Goal: Book appointment/travel/reservation

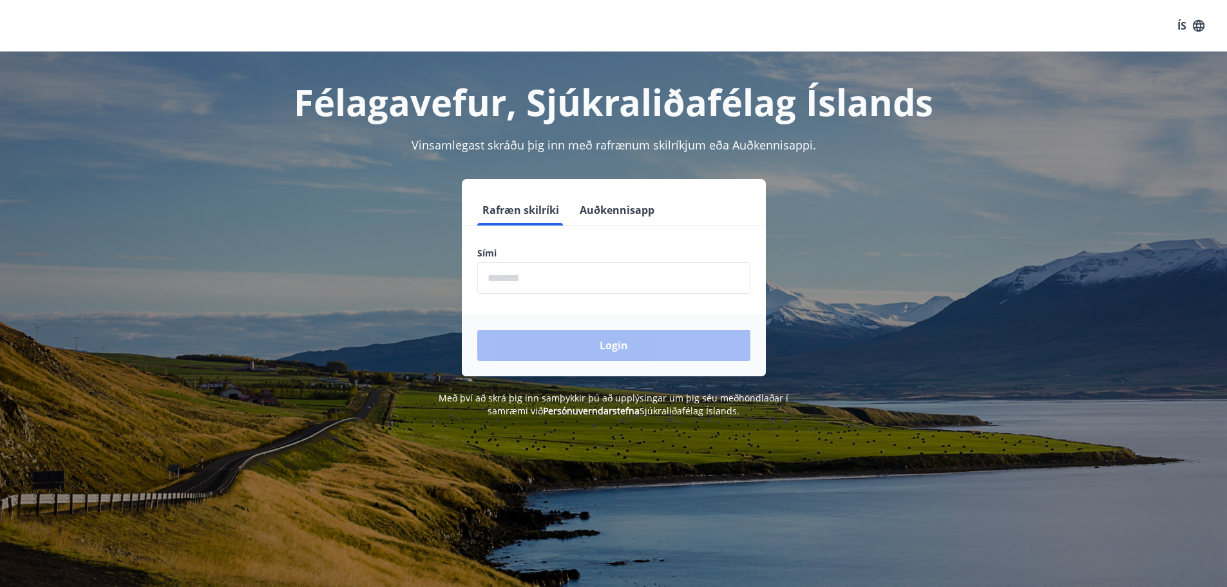
click at [568, 275] on input "phone" at bounding box center [613, 278] width 273 height 32
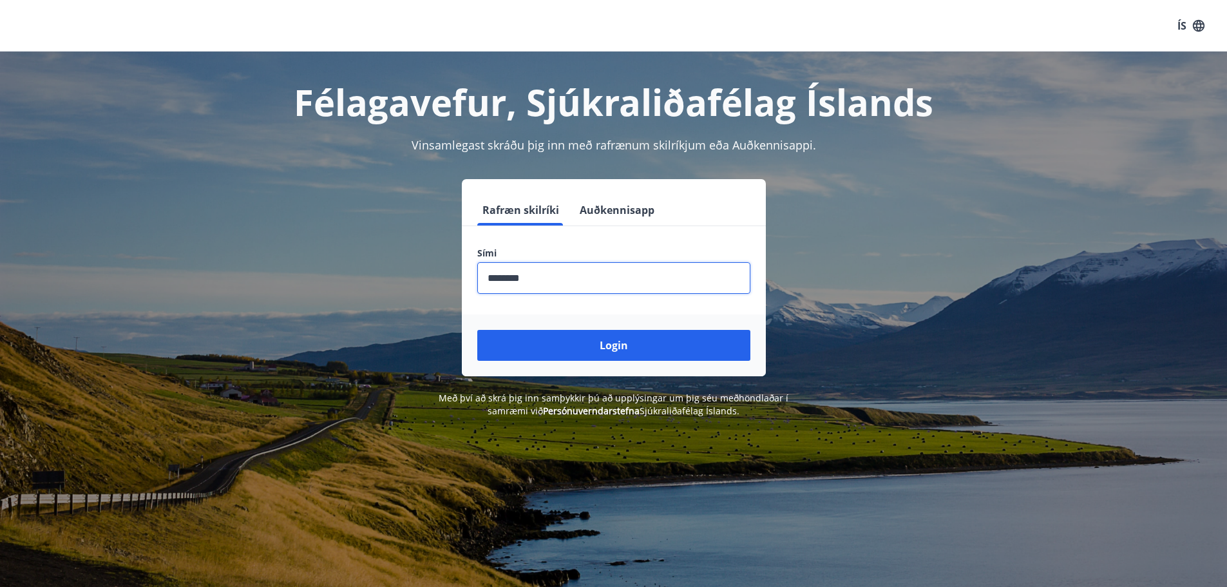
type input "********"
click at [477, 330] on button "Login" at bounding box center [613, 345] width 273 height 31
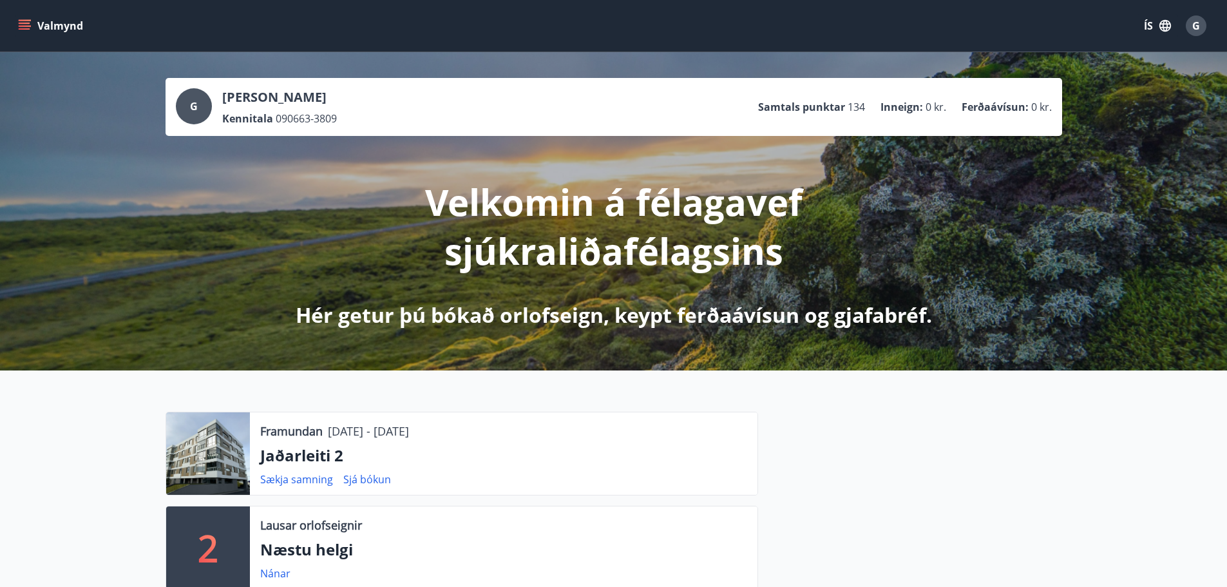
scroll to position [193, 0]
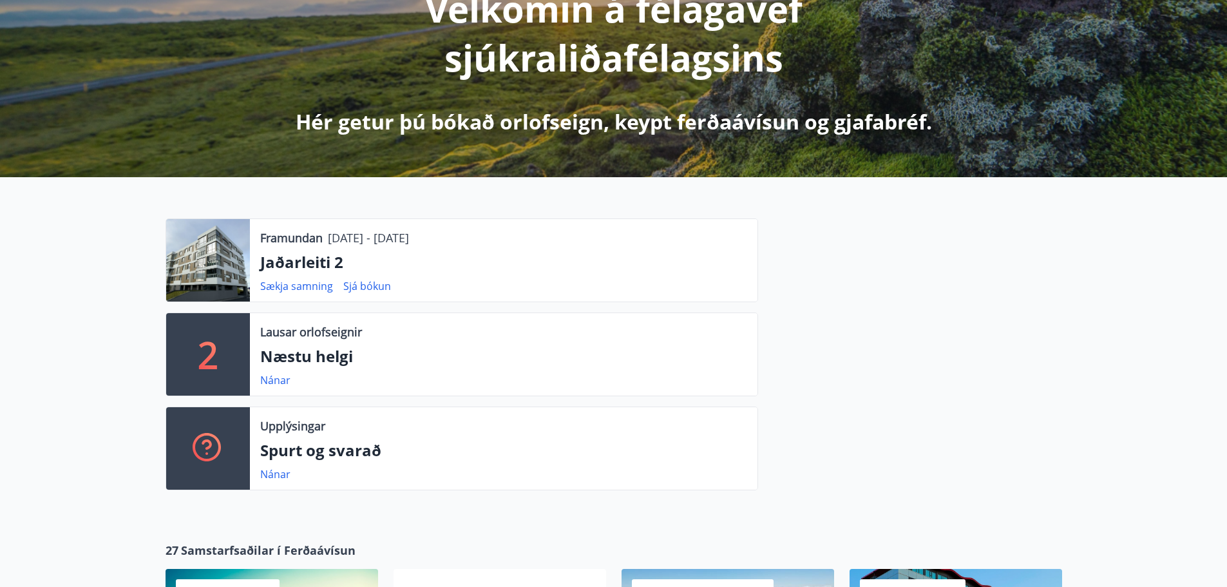
drag, startPoint x: 276, startPoint y: 378, endPoint x: 477, endPoint y: 374, distance: 200.4
click at [294, 375] on div "Nánar" at bounding box center [280, 379] width 41 height 15
click at [266, 378] on link "Nánar" at bounding box center [275, 380] width 30 height 14
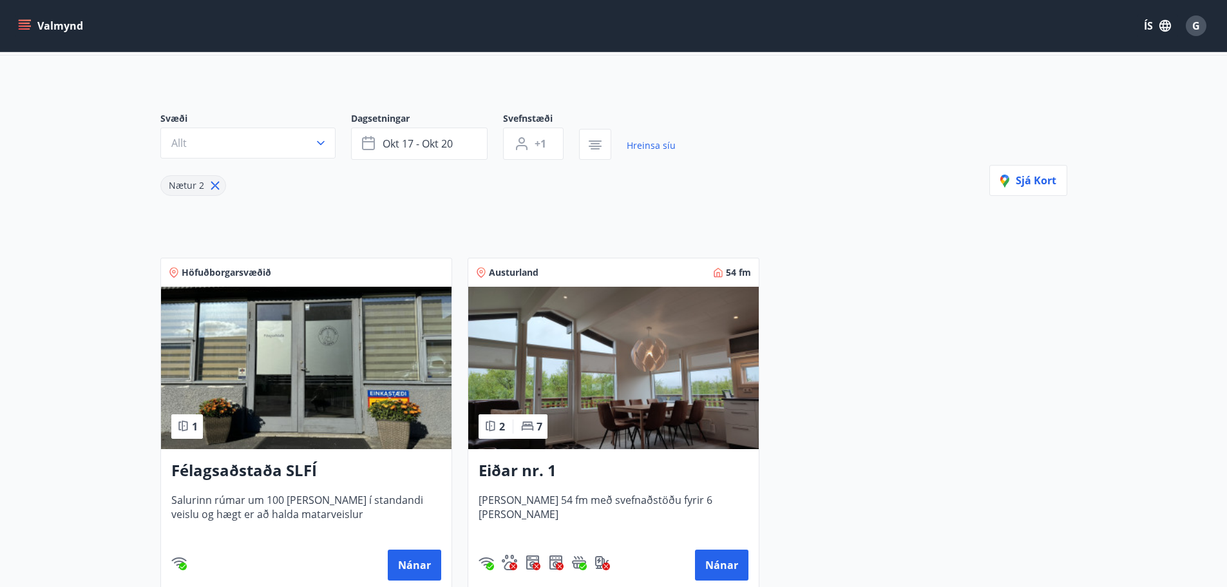
scroll to position [50, 0]
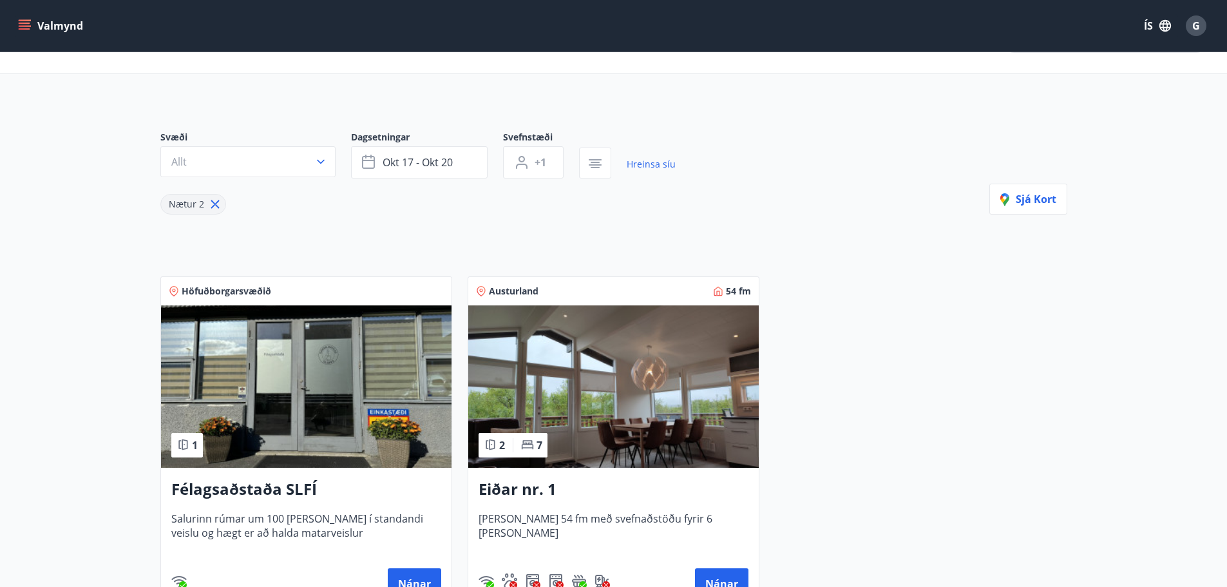
click at [23, 26] on icon "menu" at bounding box center [26, 25] width 14 height 1
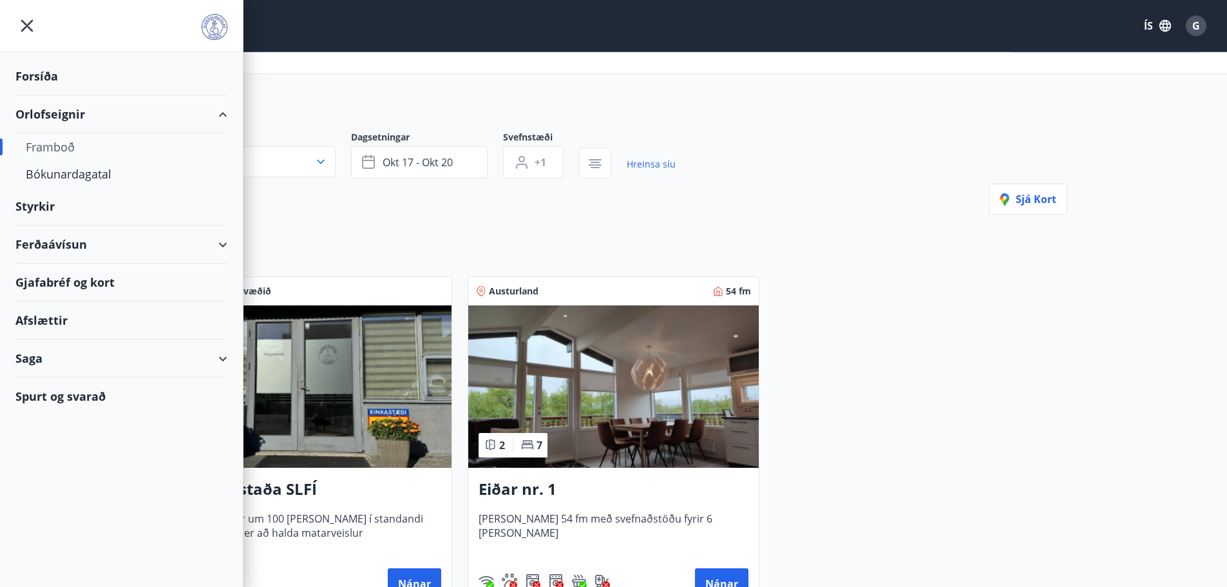
click at [66, 120] on div "Orlofseignir" at bounding box center [121, 114] width 212 height 38
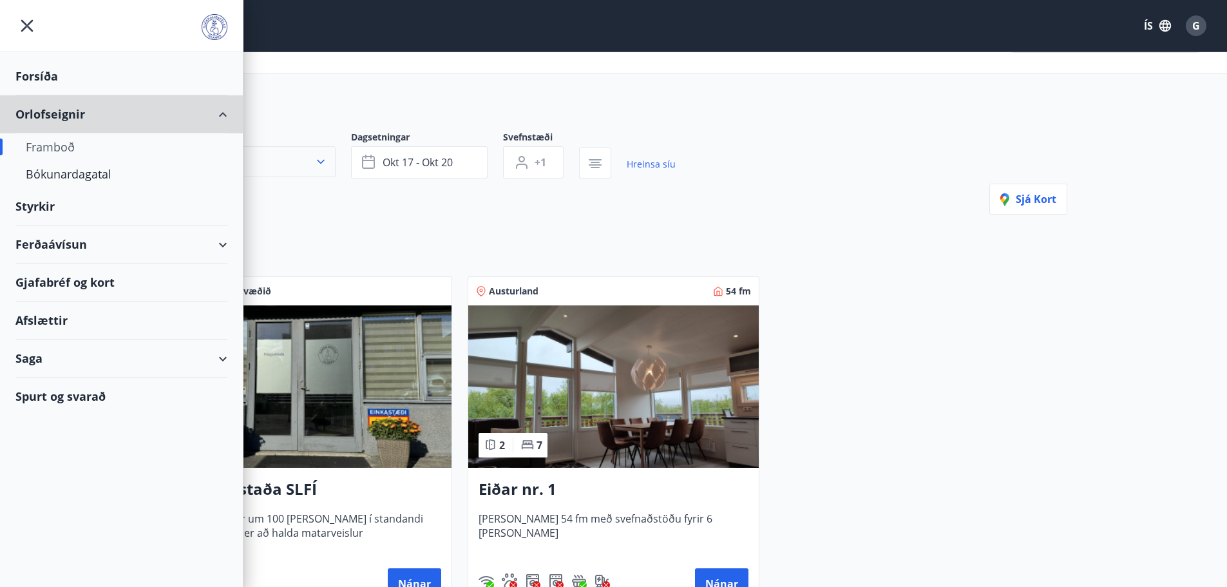
type input "*"
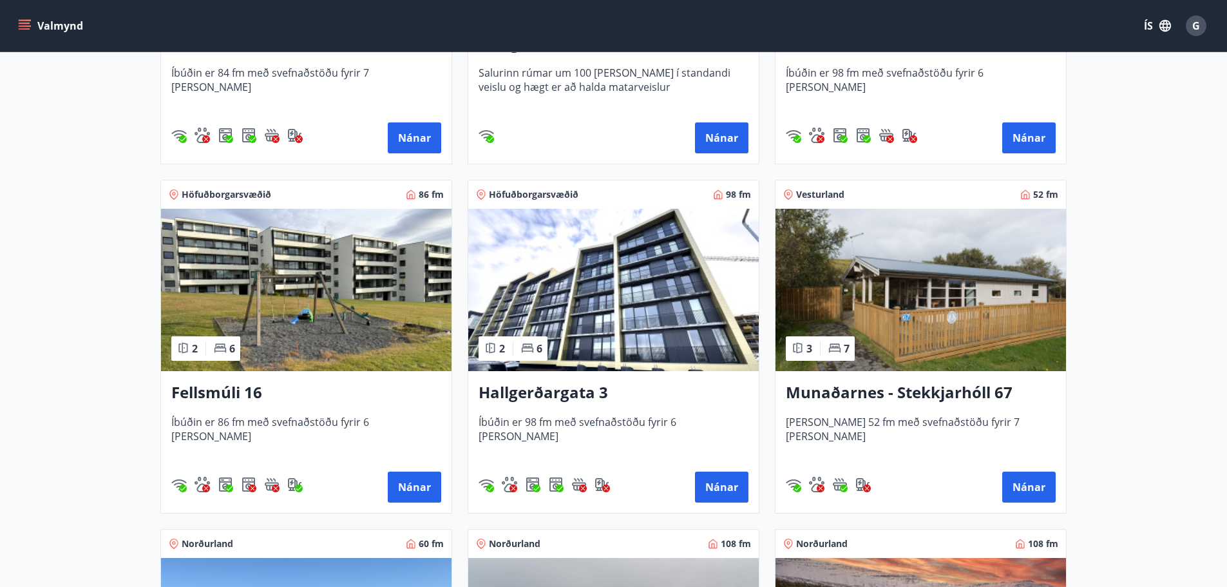
scroll to position [823, 0]
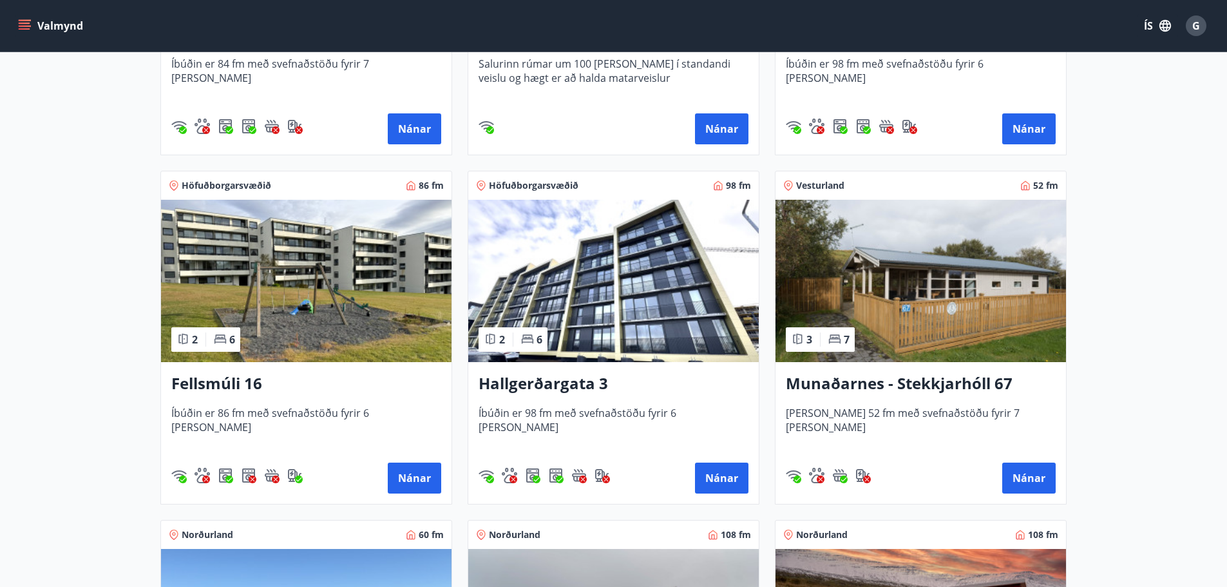
click at [638, 292] on img at bounding box center [613, 281] width 291 height 162
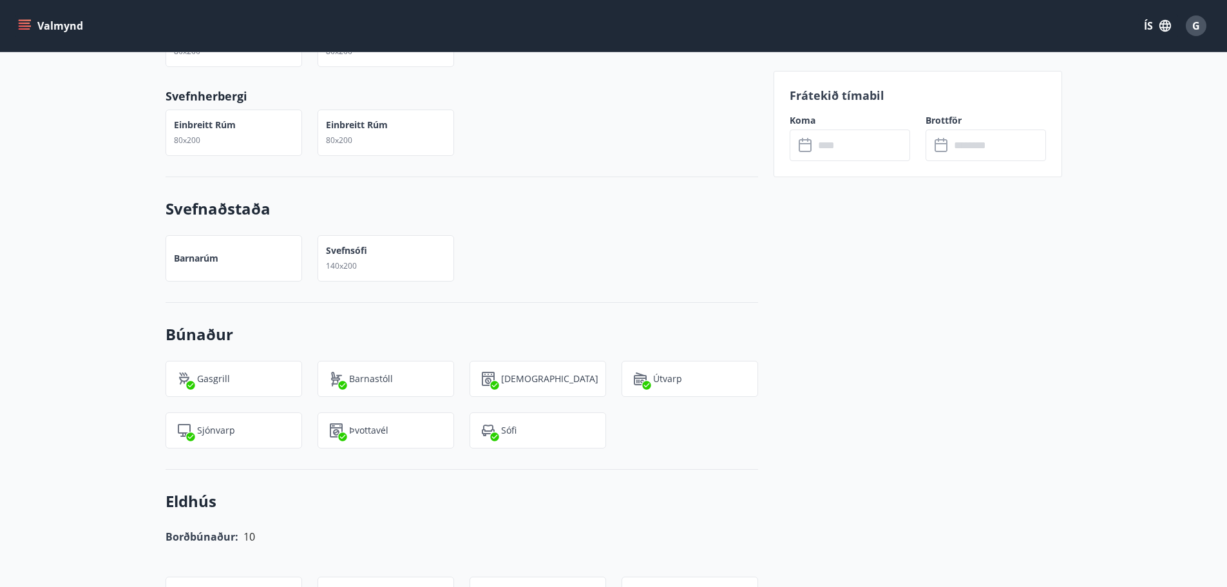
scroll to position [966, 0]
click at [830, 157] on input "text" at bounding box center [862, 145] width 96 height 32
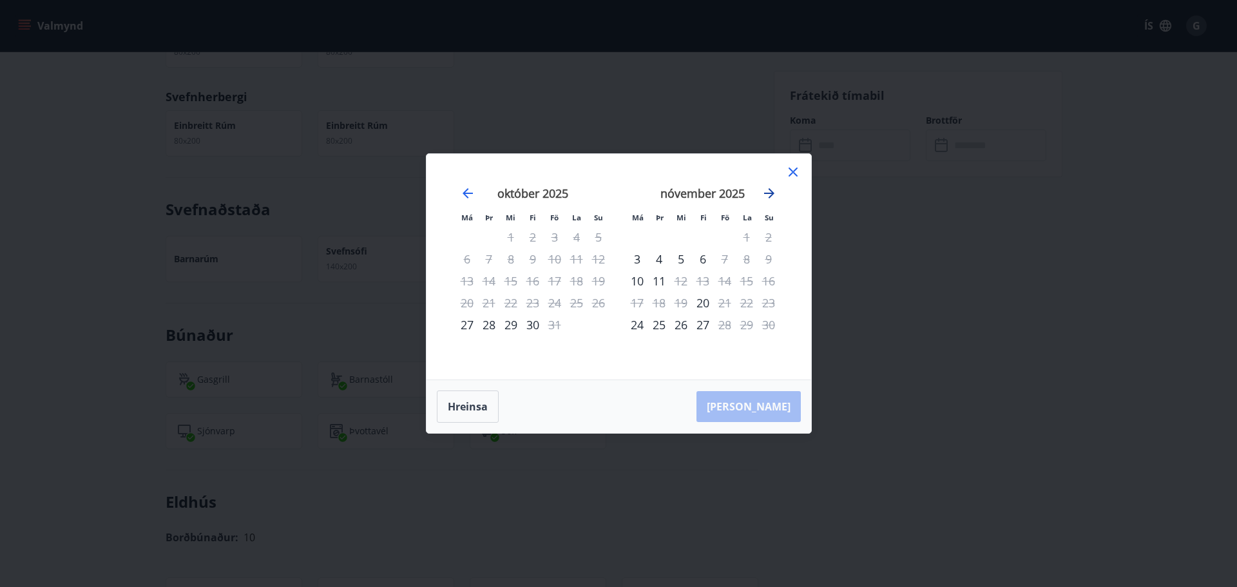
click at [767, 195] on icon "Move forward to switch to the next month." at bounding box center [769, 193] width 15 height 15
click at [471, 192] on icon "Move backward to switch to the previous month." at bounding box center [467, 193] width 15 height 15
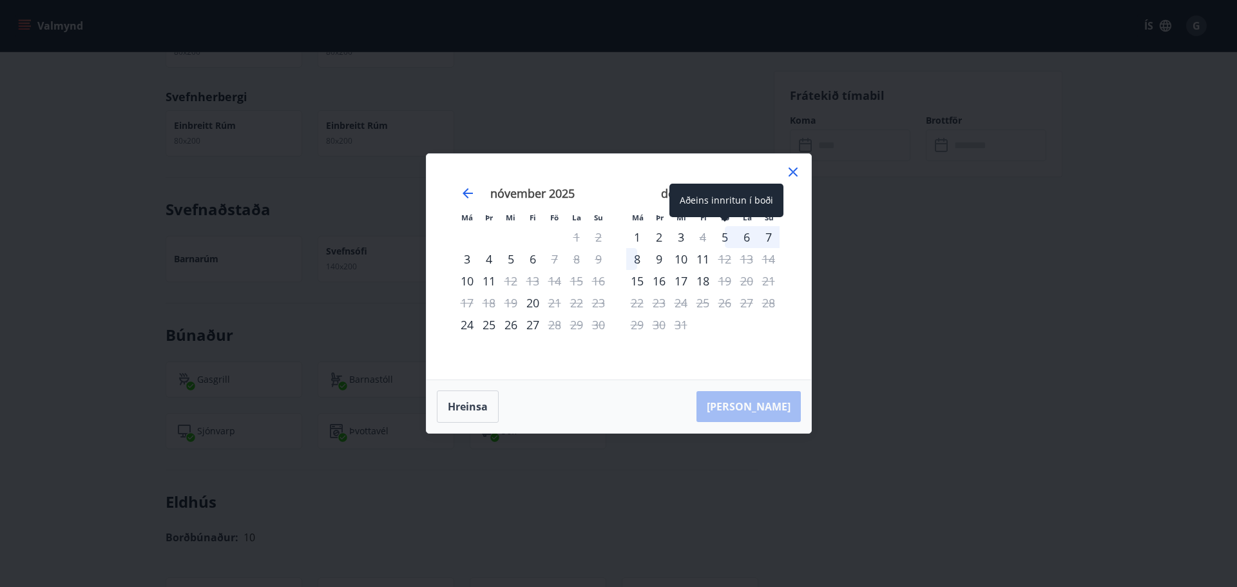
click at [725, 235] on div "5" at bounding box center [725, 237] width 22 height 22
click at [704, 260] on div "11" at bounding box center [703, 259] width 22 height 22
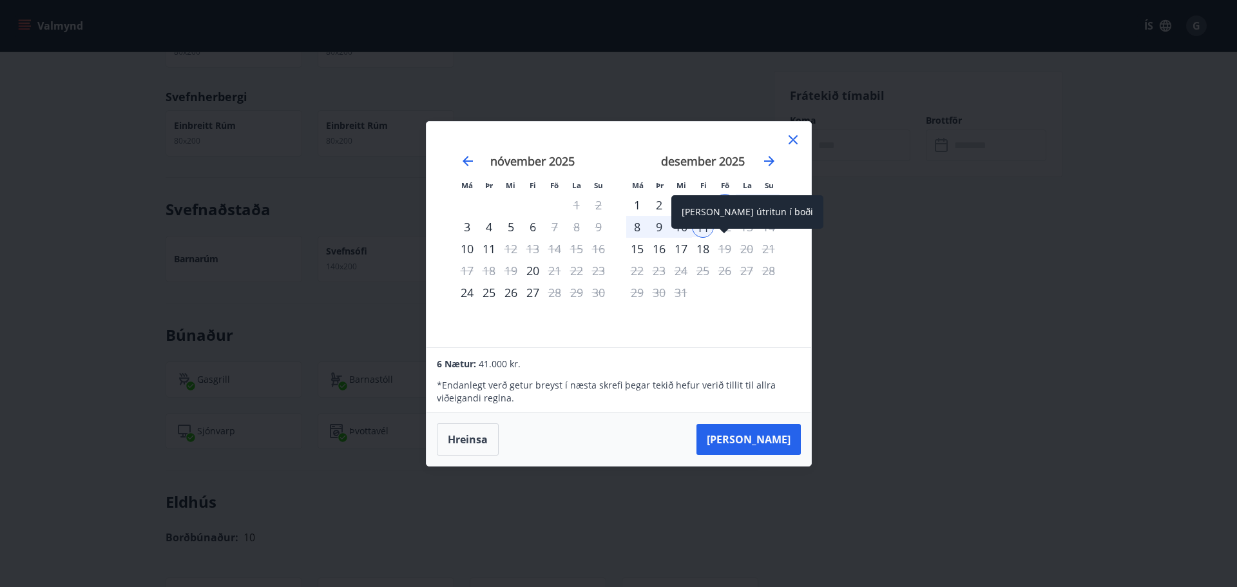
click at [720, 230] on span at bounding box center [724, 232] width 9 height 6
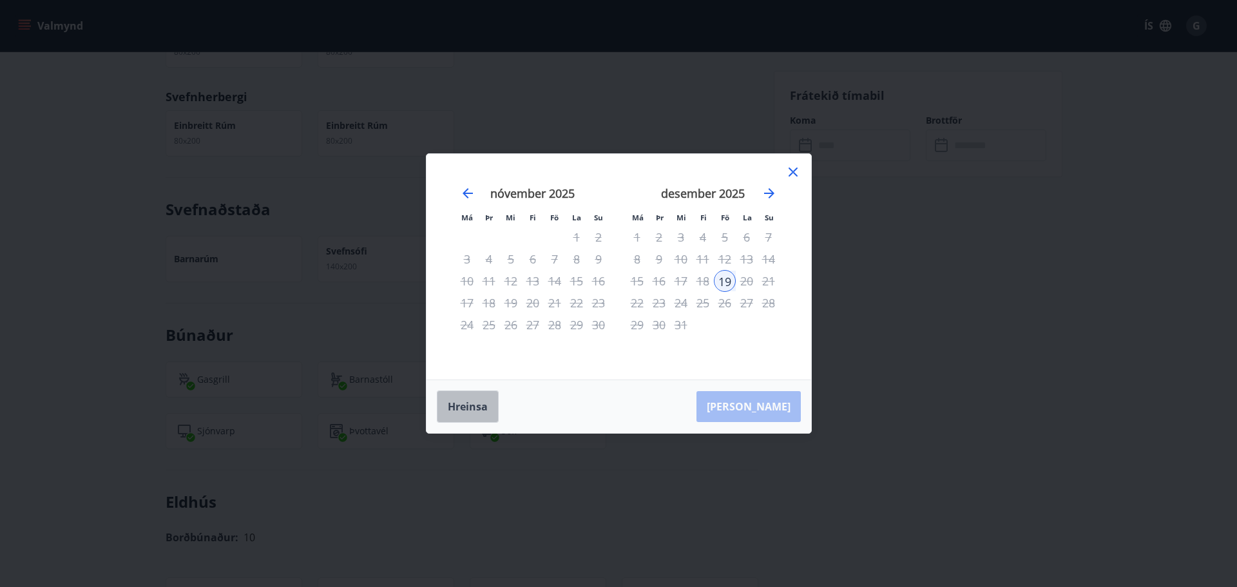
click at [472, 399] on button "Hreinsa" at bounding box center [468, 406] width 62 height 32
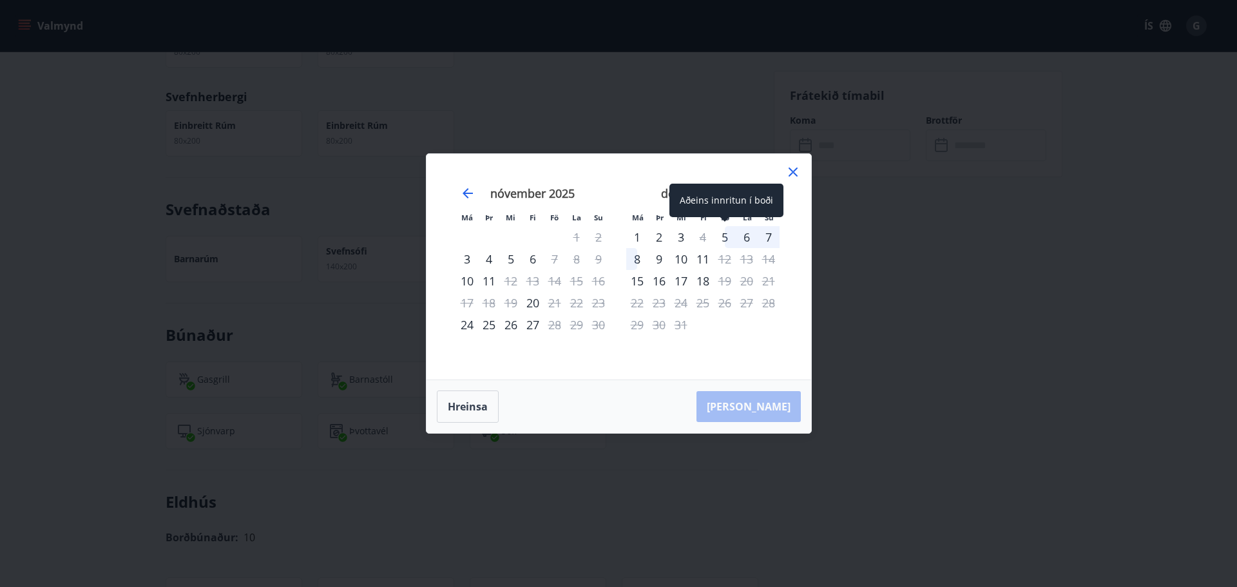
click at [722, 237] on div "5" at bounding box center [725, 237] width 22 height 22
click at [679, 259] on div "10" at bounding box center [681, 259] width 22 height 22
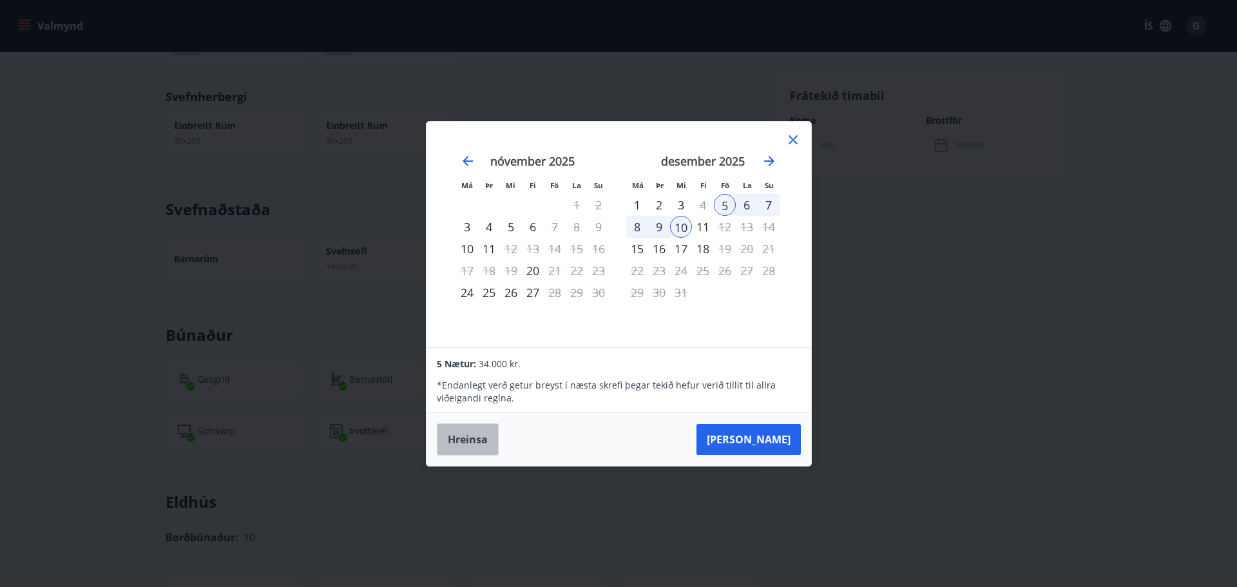
click at [472, 441] on button "Hreinsa" at bounding box center [468, 439] width 62 height 32
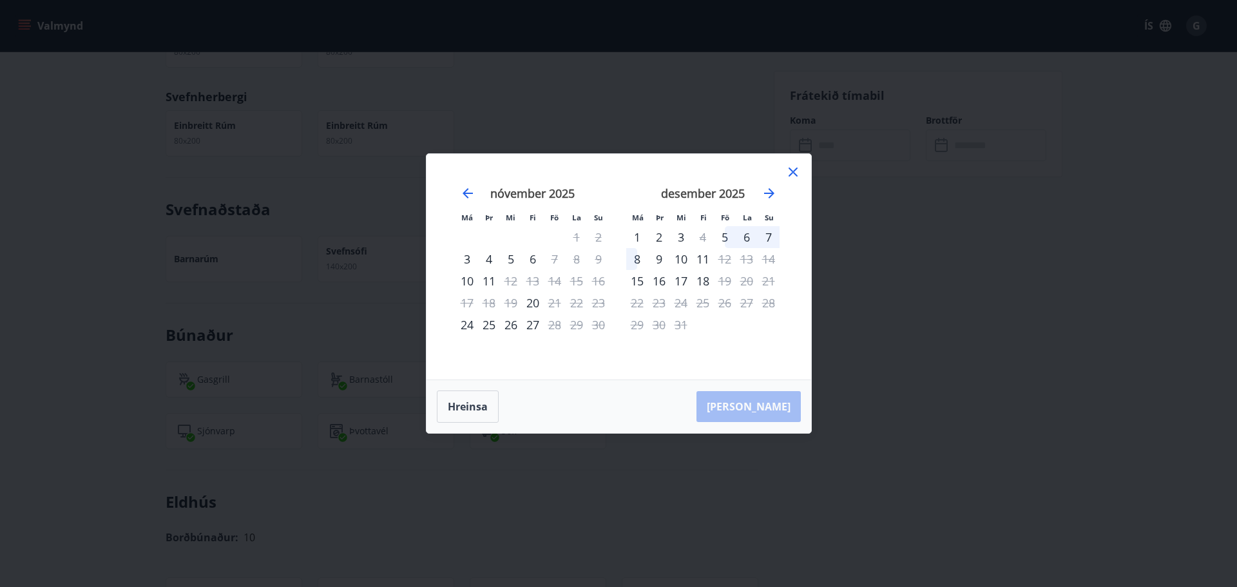
click at [681, 238] on div "3" at bounding box center [681, 237] width 22 height 22
click at [725, 236] on div "5" at bounding box center [725, 237] width 22 height 22
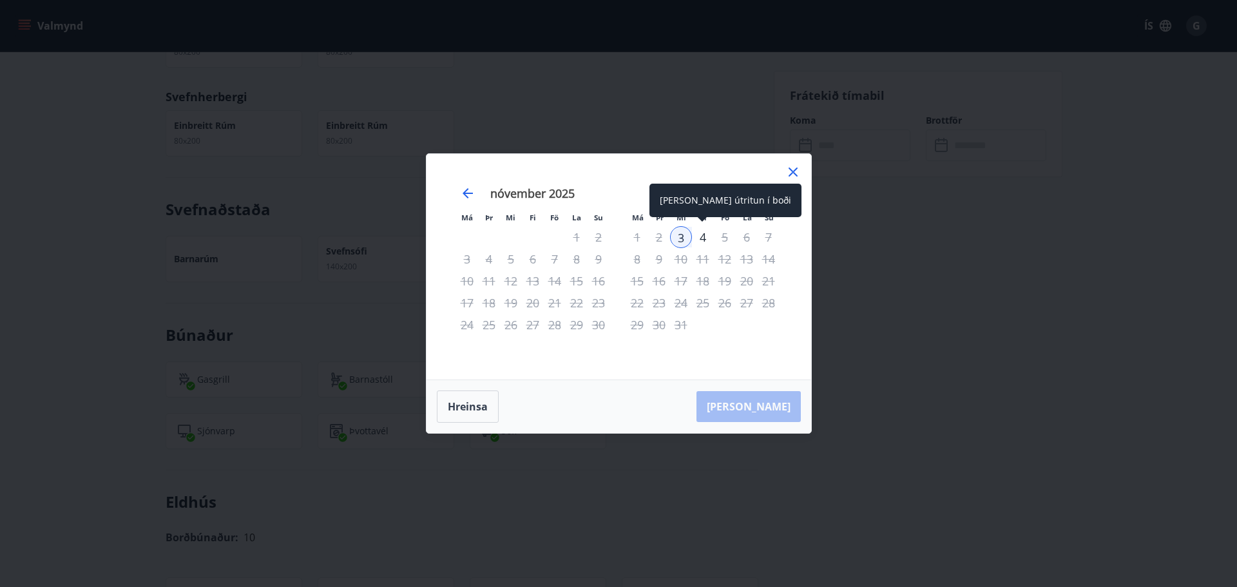
click at [707, 239] on div "4" at bounding box center [703, 237] width 22 height 22
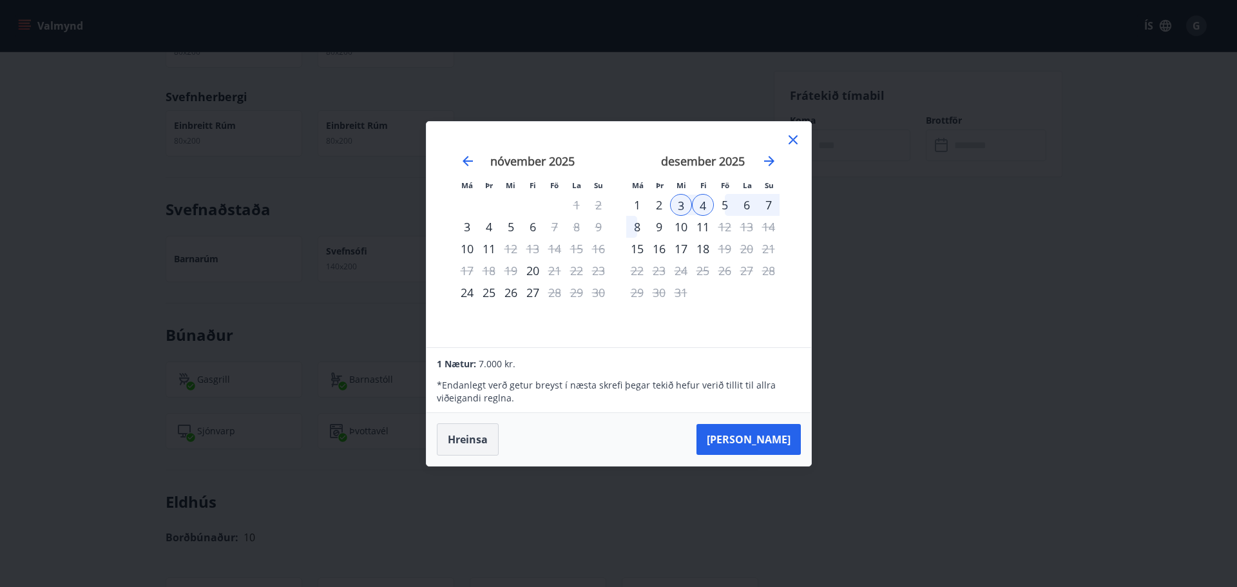
click at [470, 446] on button "Hreinsa" at bounding box center [468, 439] width 62 height 32
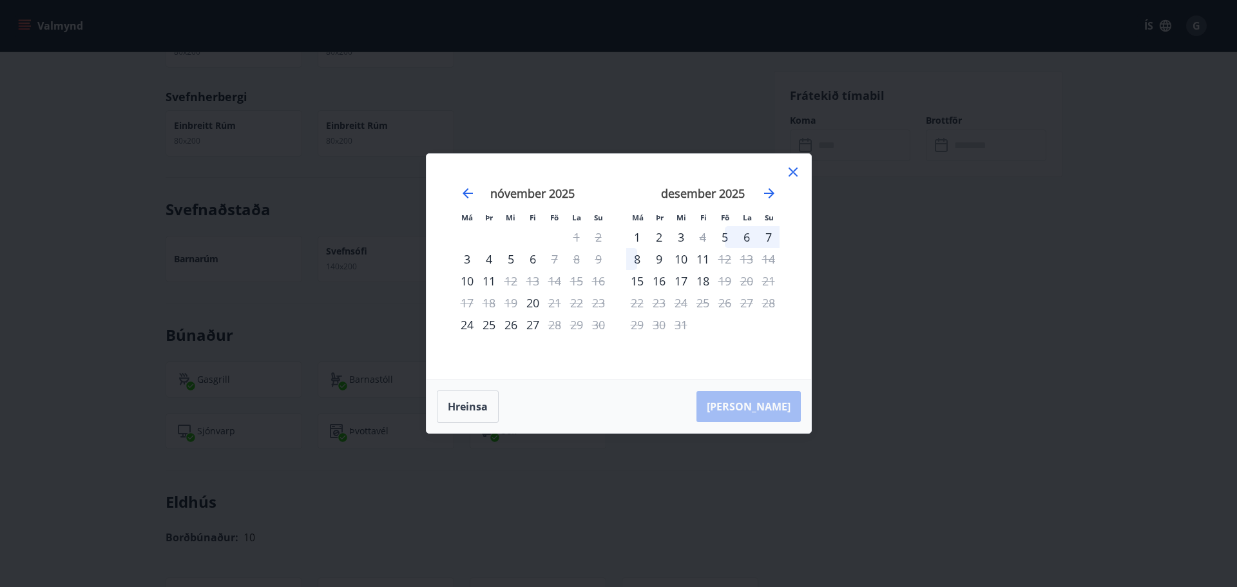
click at [656, 256] on div "9" at bounding box center [659, 259] width 22 height 22
click at [724, 258] on div "12" at bounding box center [725, 259] width 22 height 22
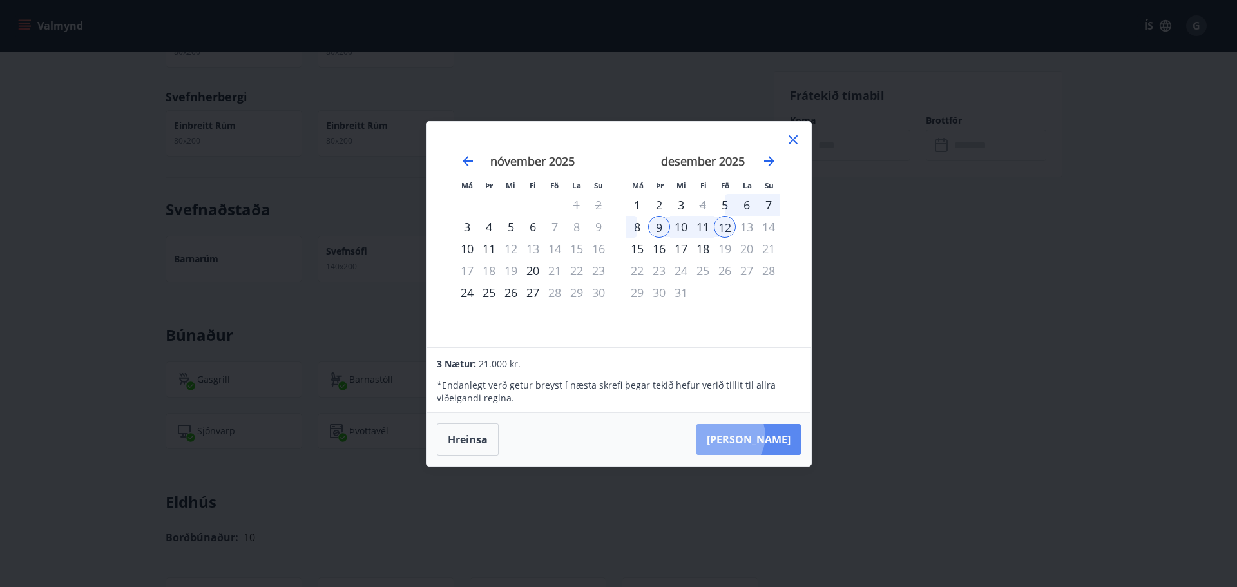
click at [765, 436] on button "[PERSON_NAME]" at bounding box center [748, 439] width 104 height 31
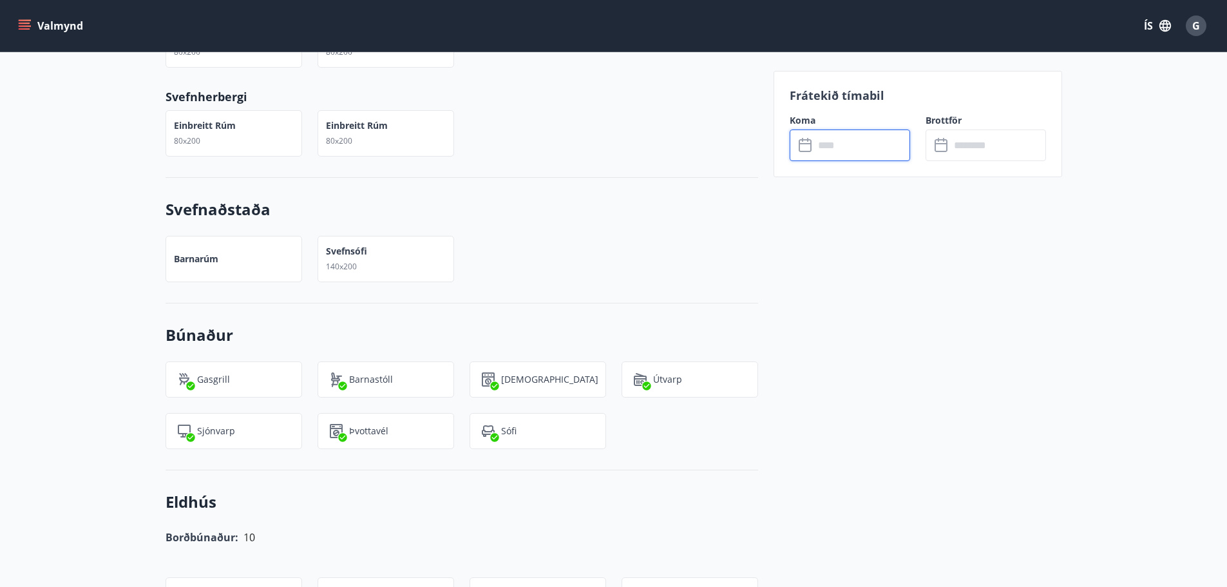
type input "******"
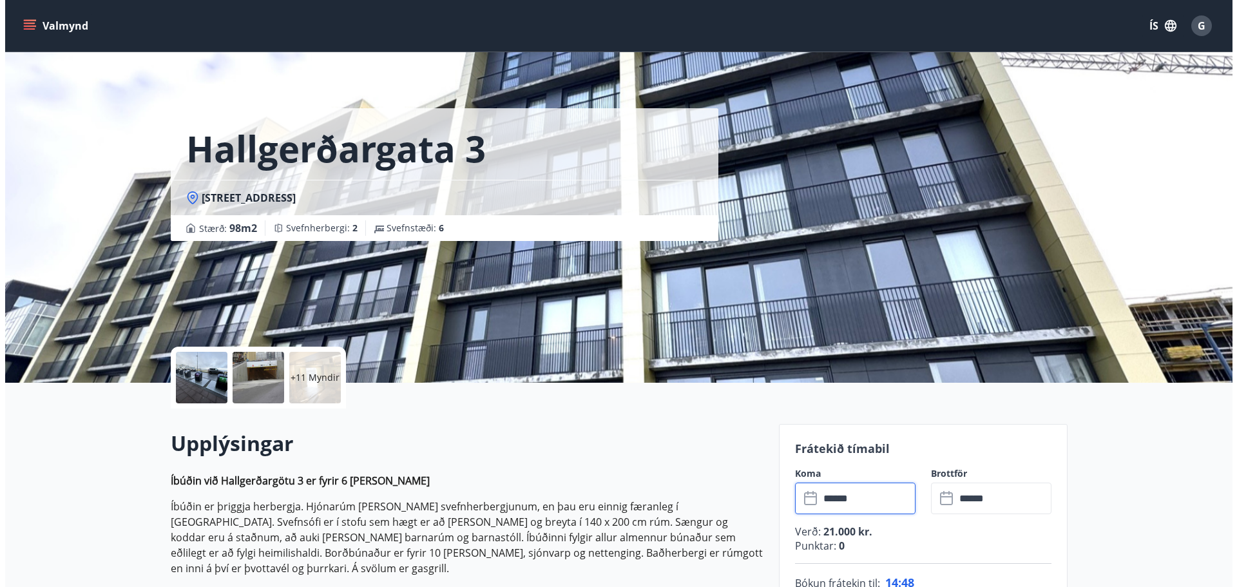
scroll to position [0, 0]
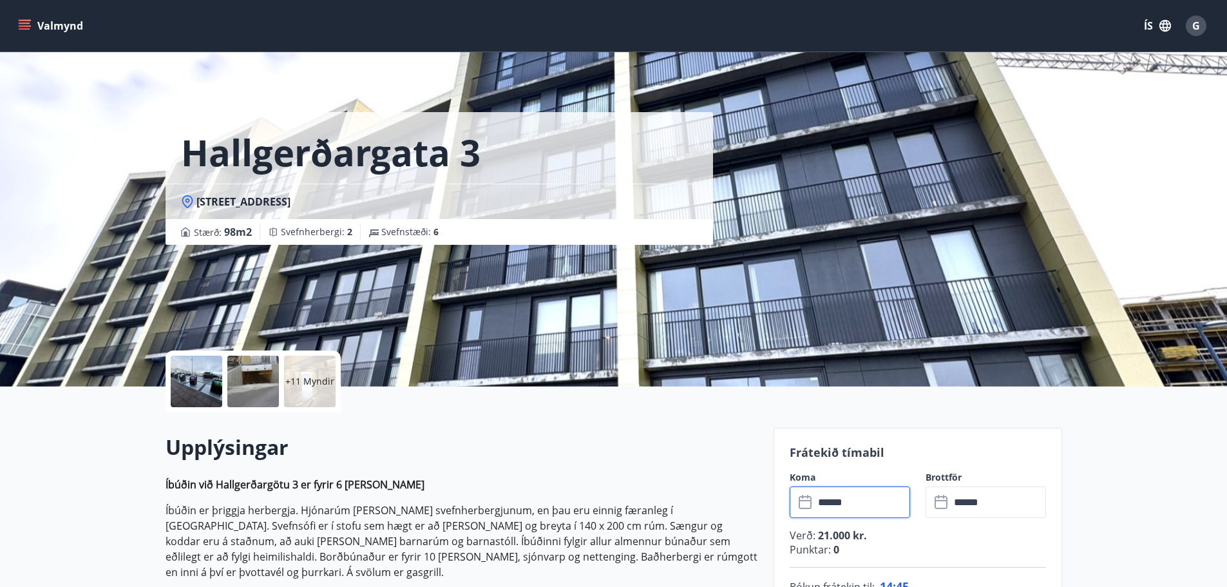
click at [197, 392] on div at bounding box center [197, 382] width 52 height 52
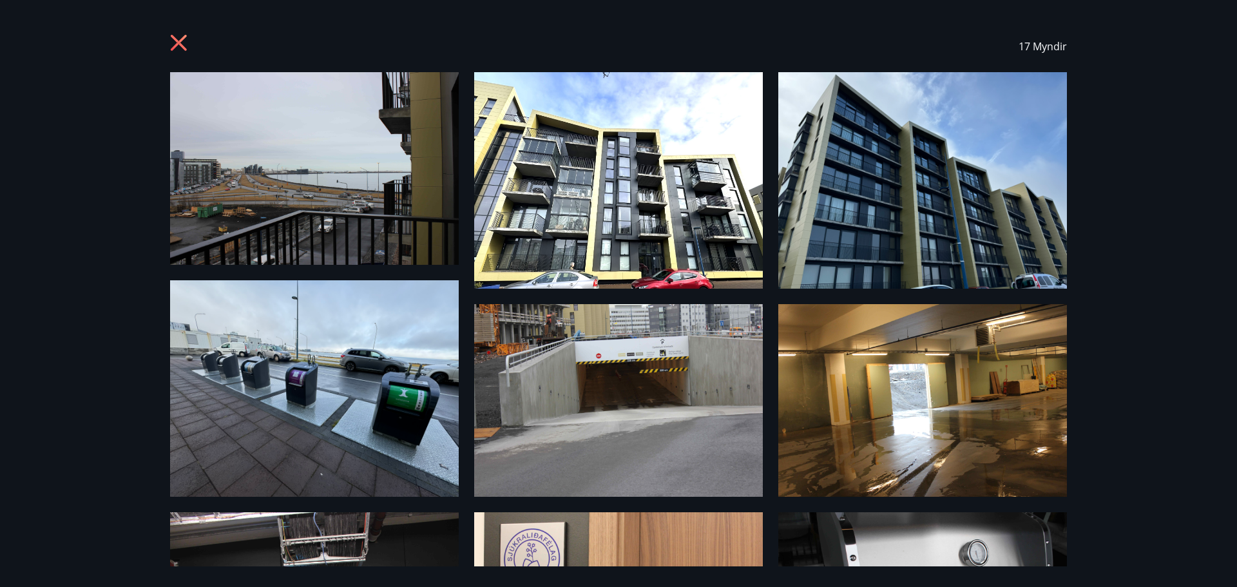
click at [296, 228] on img at bounding box center [314, 168] width 289 height 193
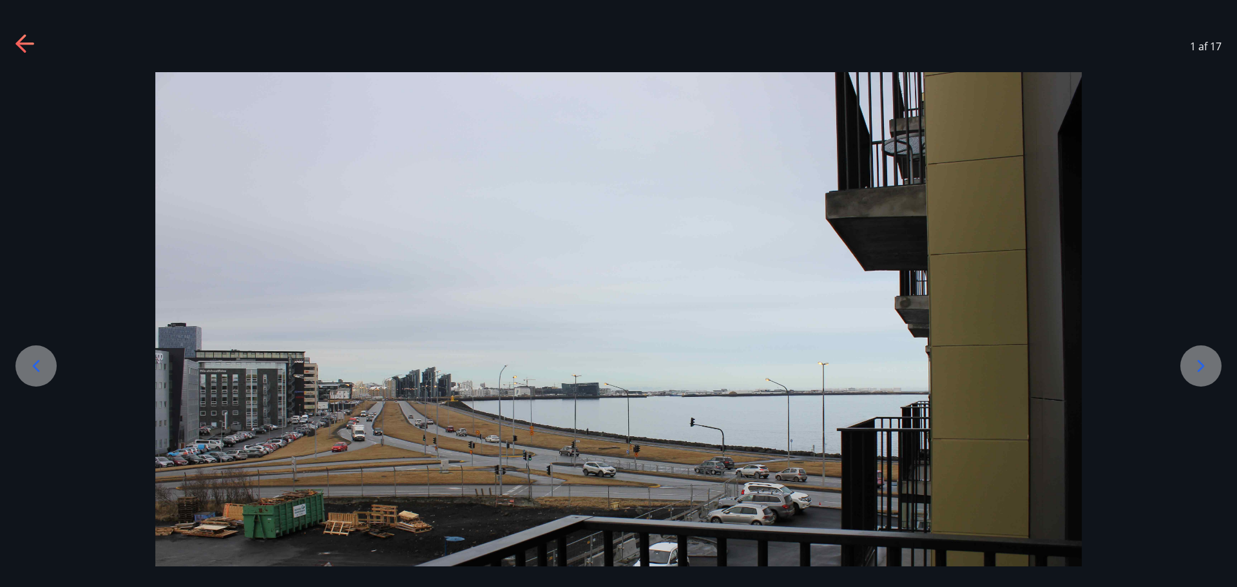
click at [1195, 364] on icon at bounding box center [1201, 366] width 21 height 21
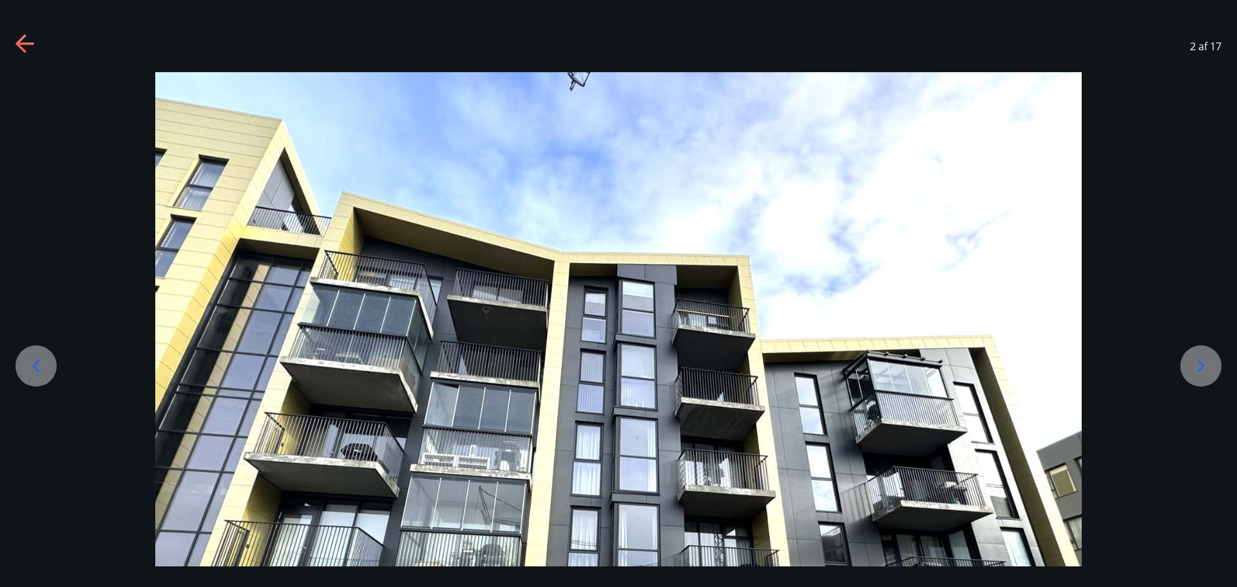
click at [1195, 364] on icon at bounding box center [1201, 366] width 21 height 21
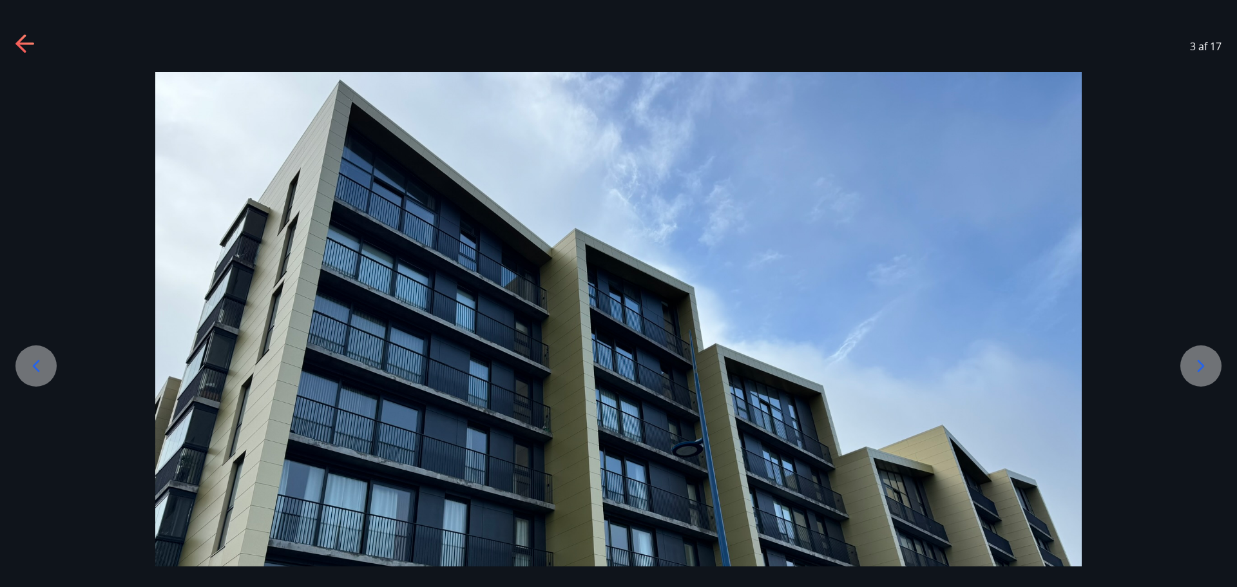
click at [1195, 364] on icon at bounding box center [1201, 366] width 21 height 21
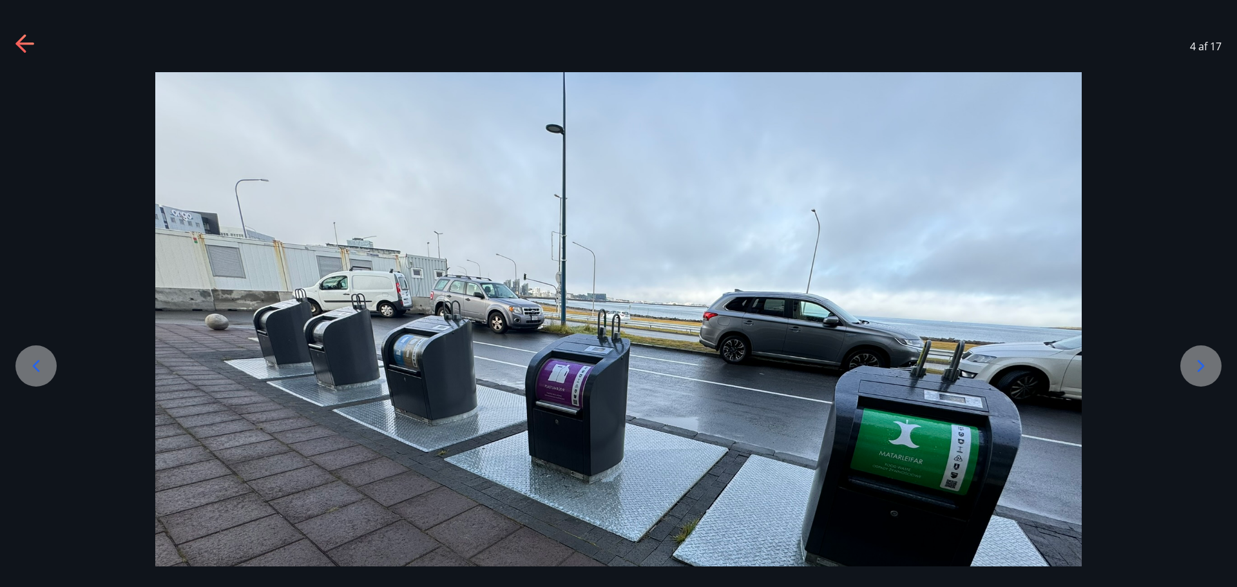
click at [1195, 364] on icon at bounding box center [1201, 366] width 21 height 21
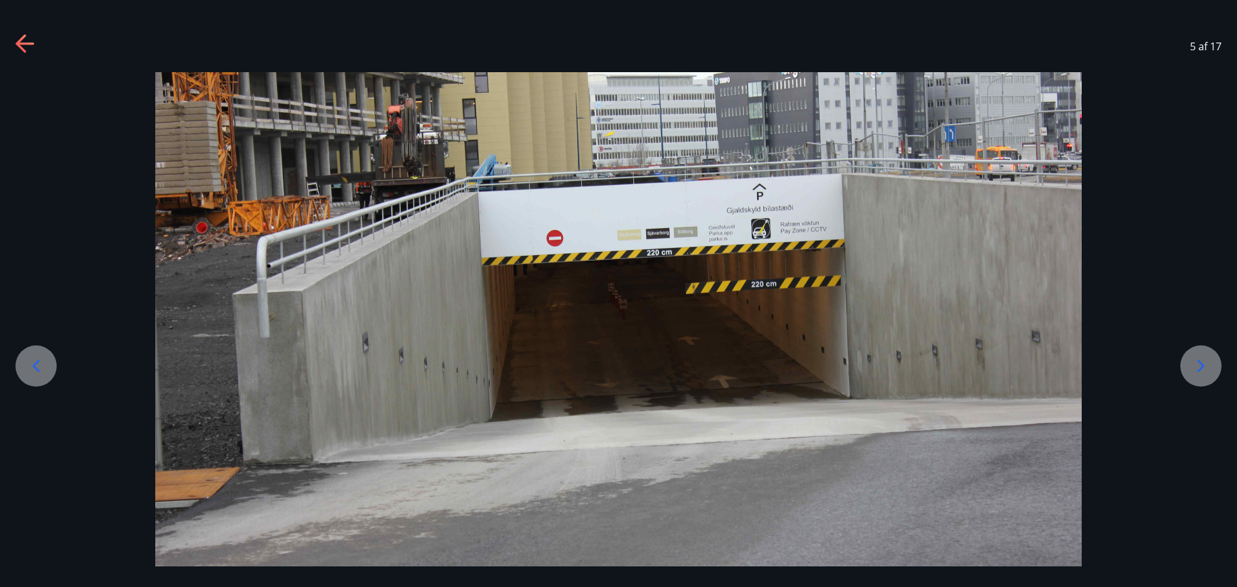
click at [1195, 364] on icon at bounding box center [1201, 366] width 21 height 21
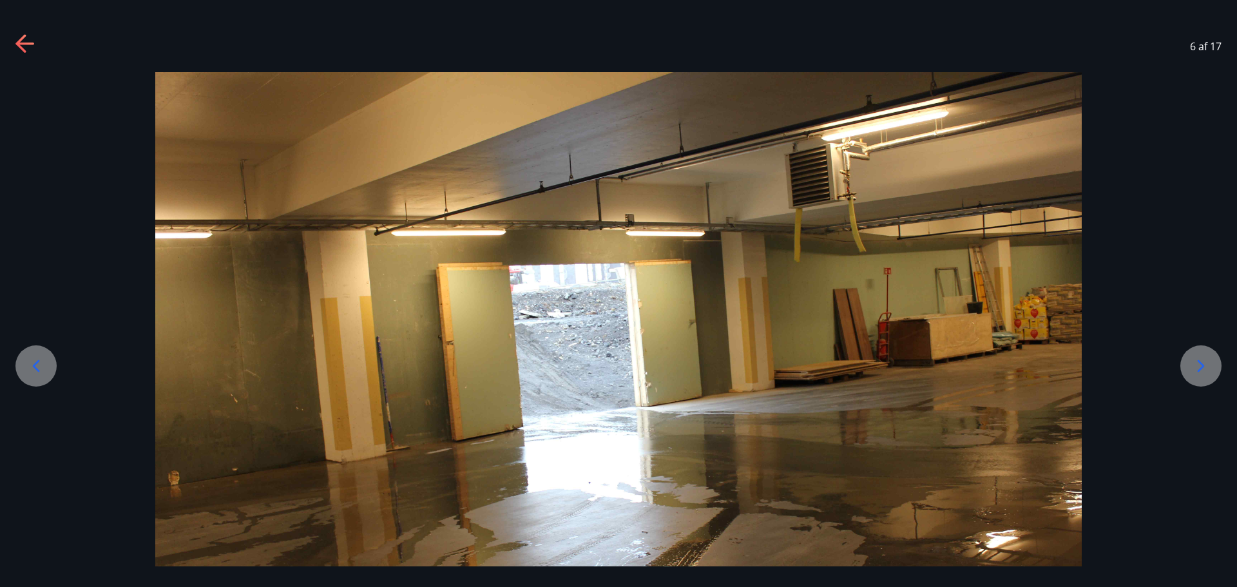
click at [1195, 364] on icon at bounding box center [1201, 366] width 21 height 21
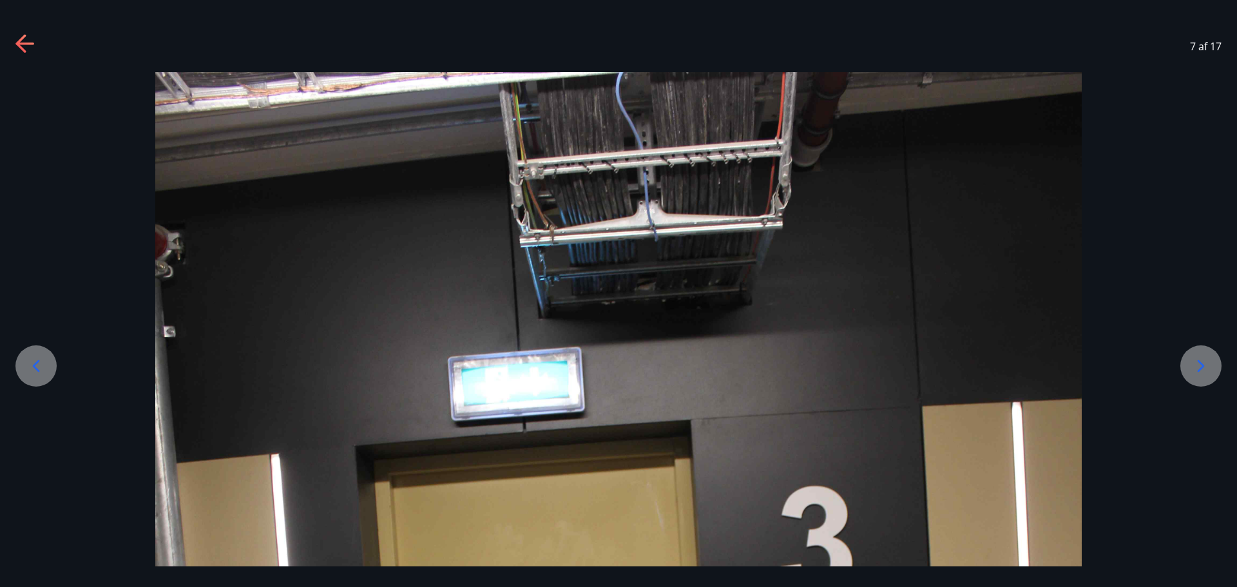
click at [1195, 364] on icon at bounding box center [1201, 366] width 21 height 21
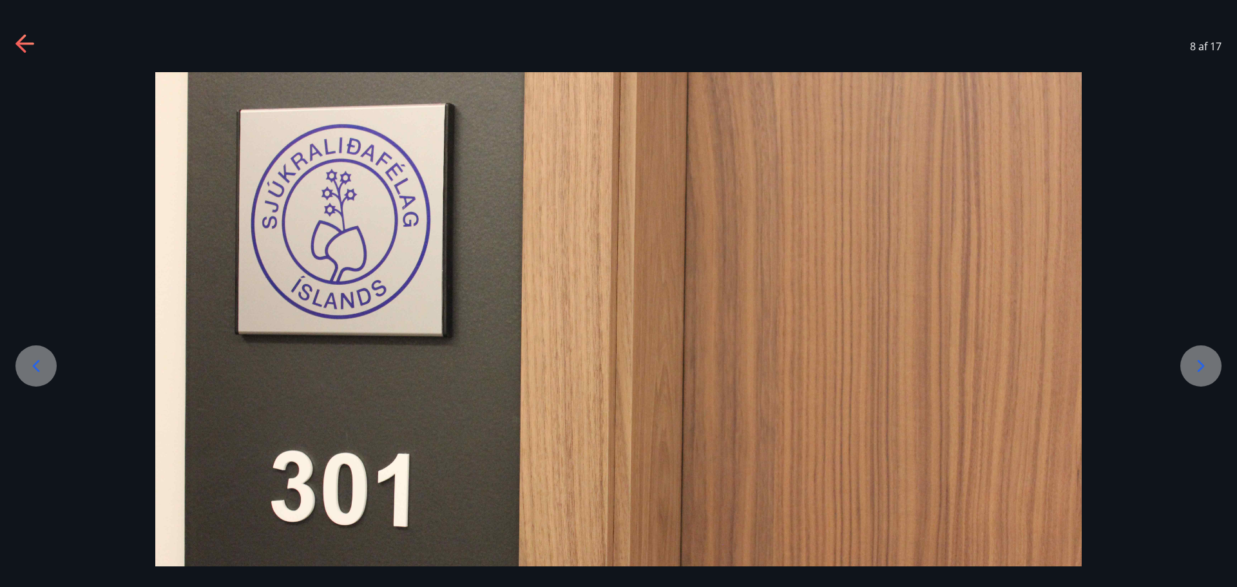
click at [1195, 364] on icon at bounding box center [1201, 366] width 21 height 21
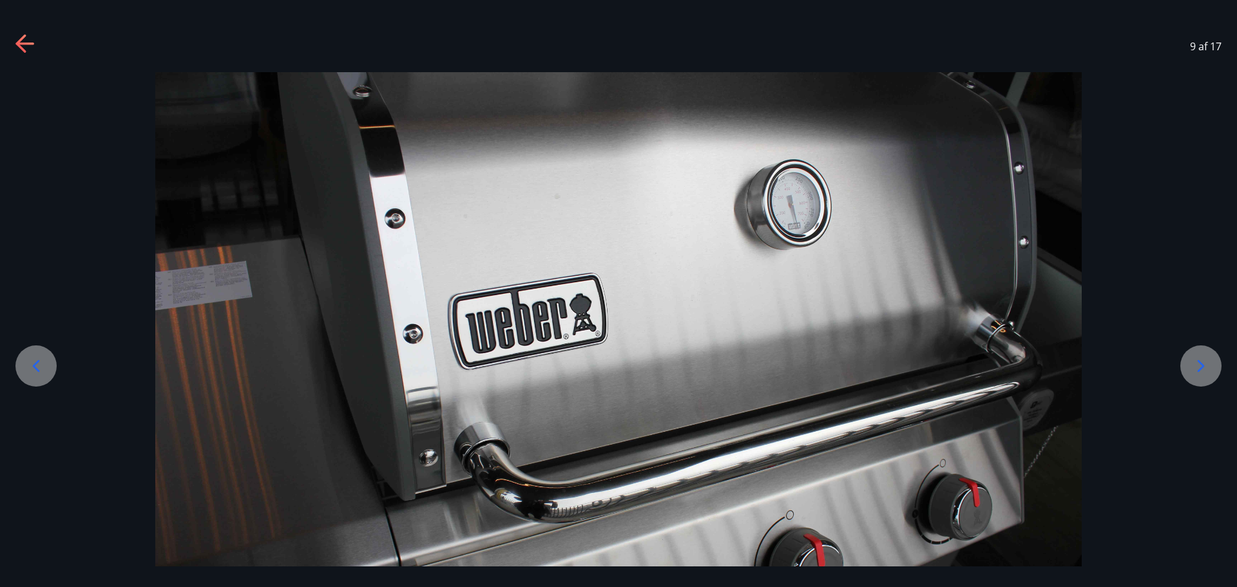
click at [1195, 364] on icon at bounding box center [1201, 366] width 21 height 21
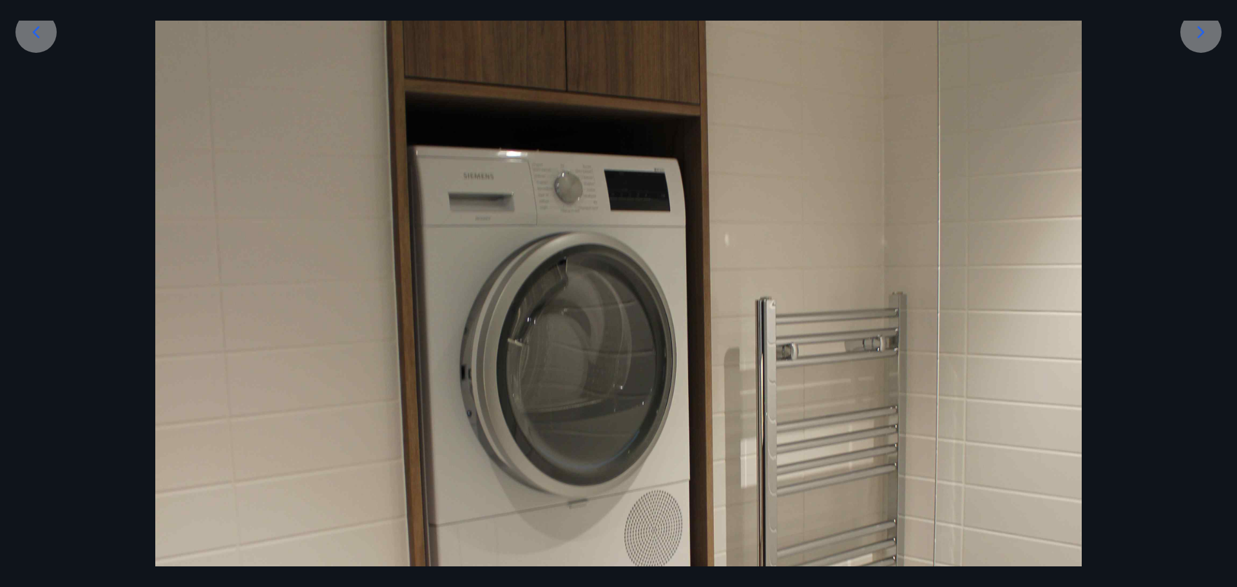
scroll to position [316, 0]
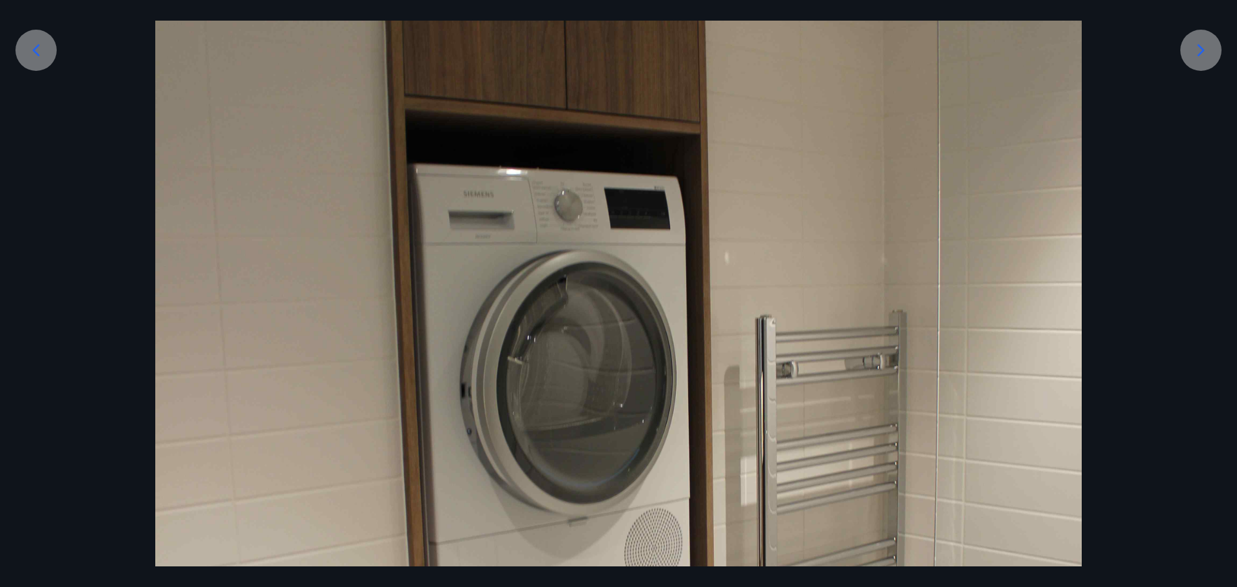
click at [1196, 56] on icon at bounding box center [1201, 50] width 21 height 21
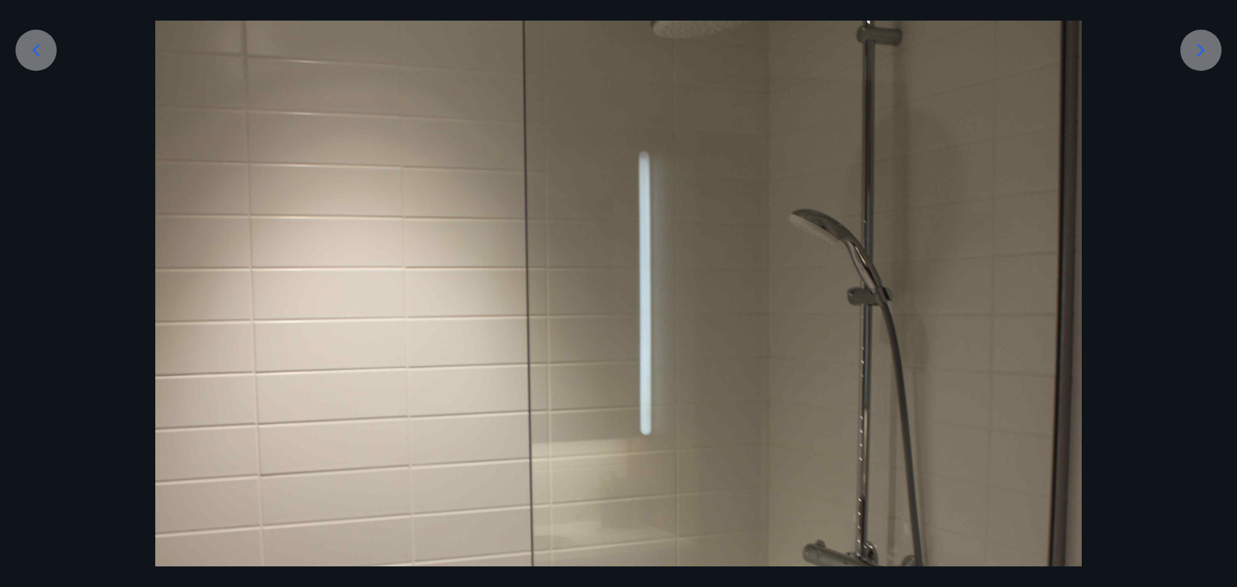
click at [1193, 41] on icon at bounding box center [1201, 50] width 21 height 21
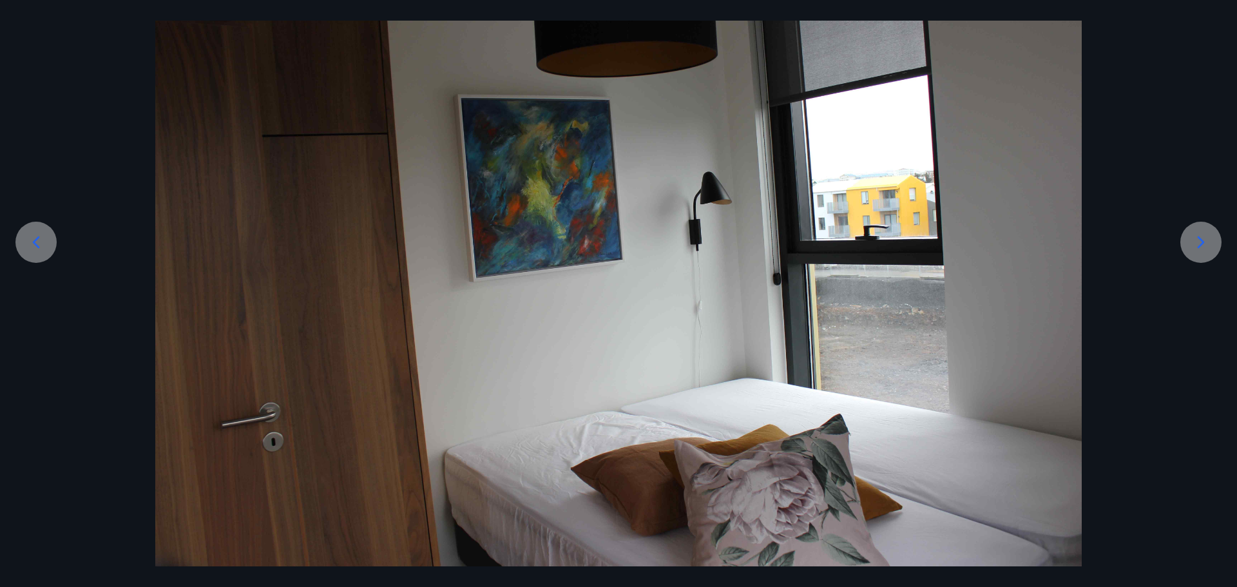
scroll to position [124, 0]
click at [1193, 41] on div at bounding box center [618, 257] width 1237 height 618
click at [1191, 242] on icon at bounding box center [1201, 242] width 21 height 21
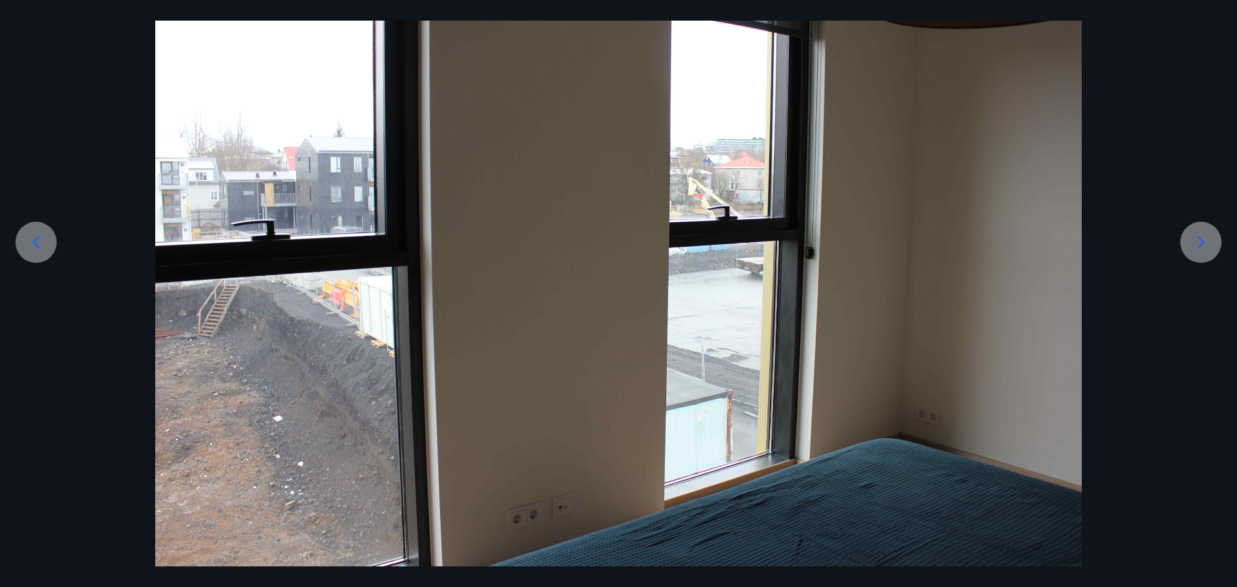
click at [1192, 237] on icon at bounding box center [1201, 242] width 21 height 21
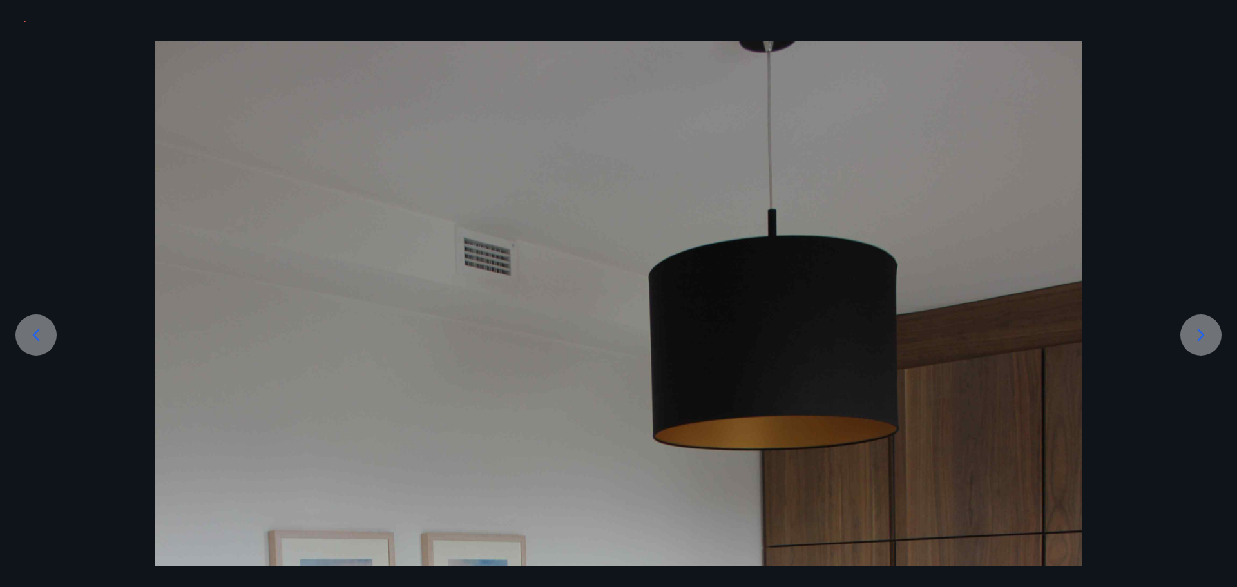
scroll to position [0, 0]
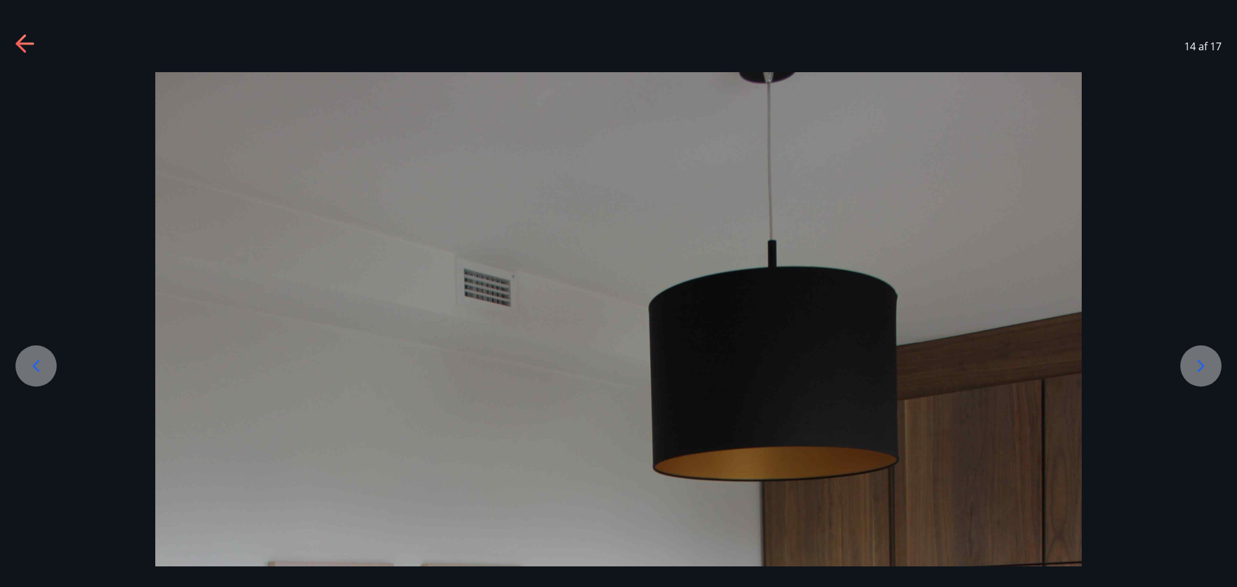
click at [20, 47] on icon at bounding box center [20, 43] width 10 height 18
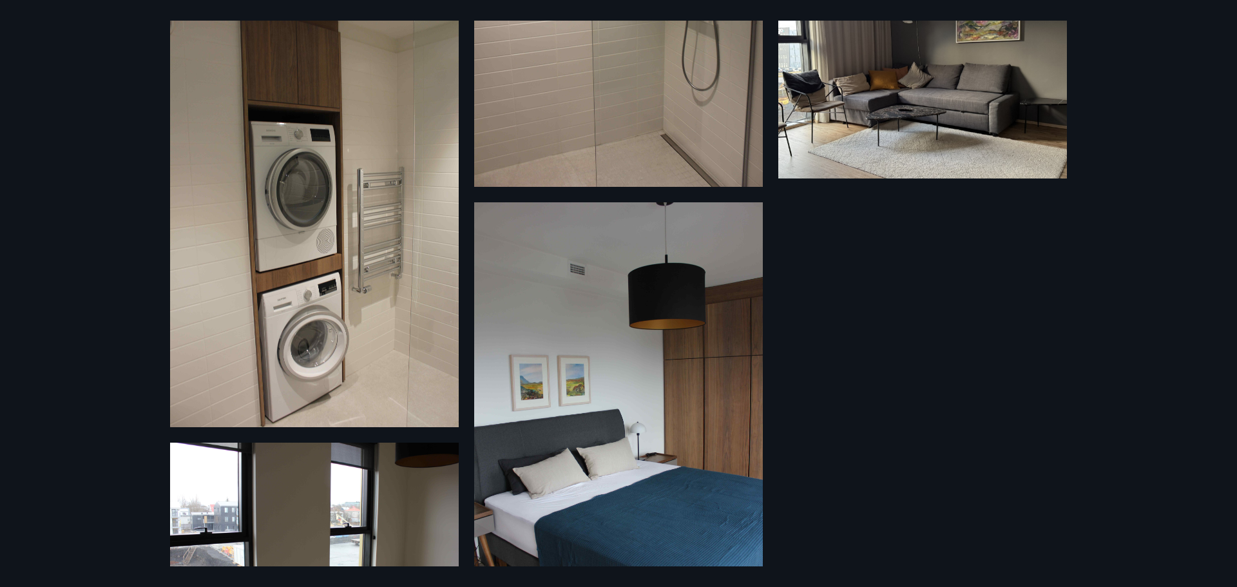
scroll to position [773, 0]
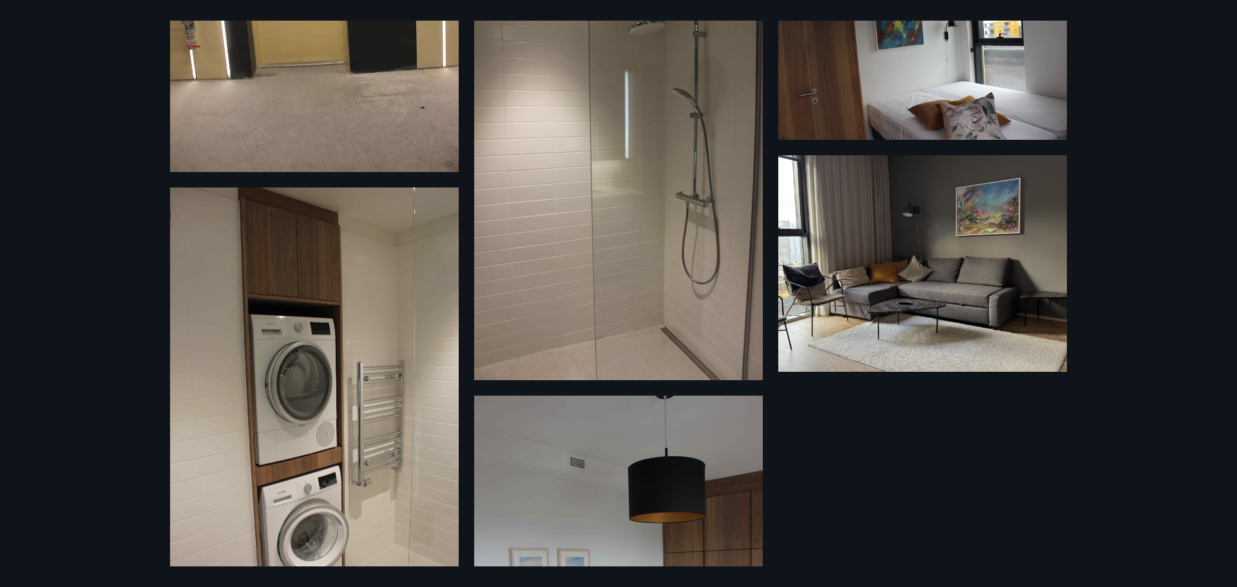
click at [872, 311] on img at bounding box center [922, 263] width 289 height 216
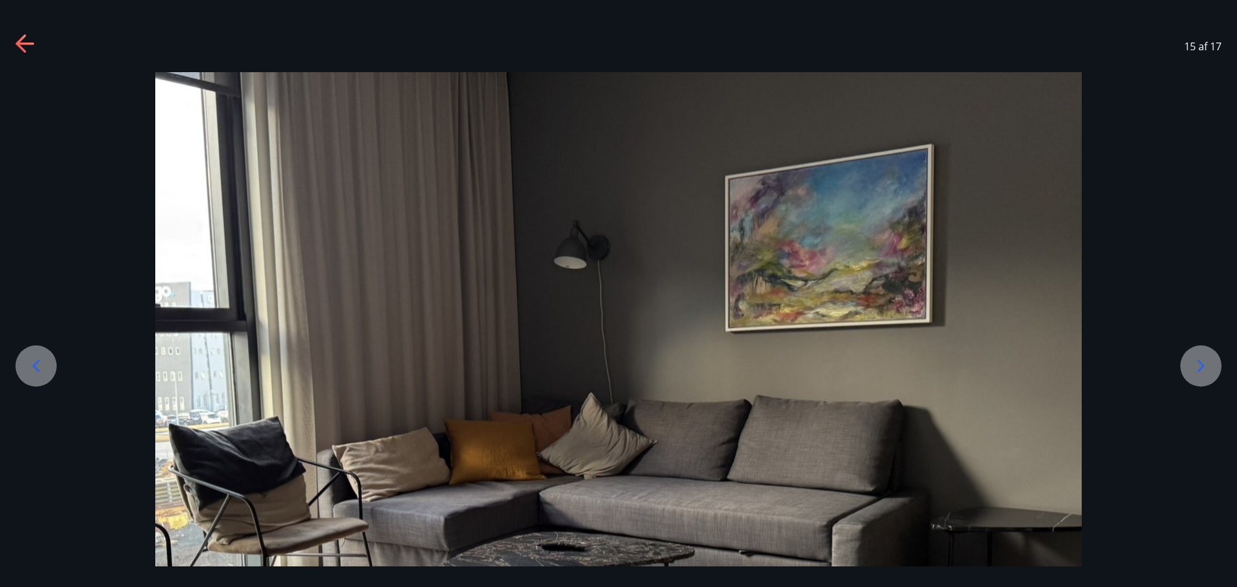
click at [39, 62] on div "15 af 17" at bounding box center [618, 47] width 1237 height 52
click at [28, 41] on icon at bounding box center [25, 44] width 21 height 21
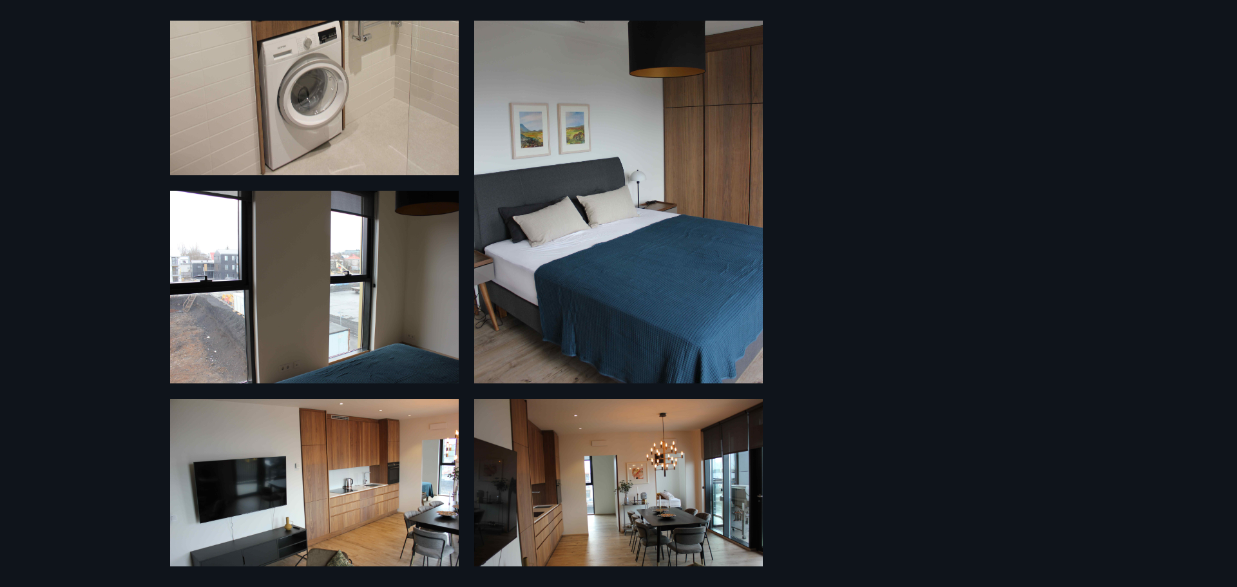
scroll to position [1247, 0]
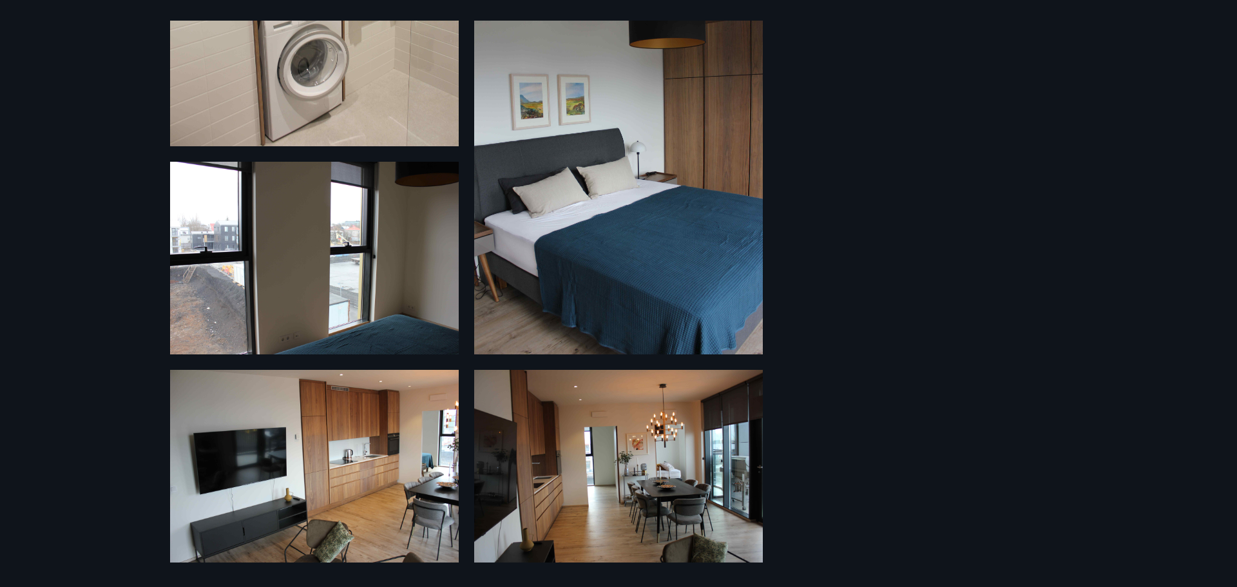
click at [675, 481] on img at bounding box center [618, 466] width 289 height 193
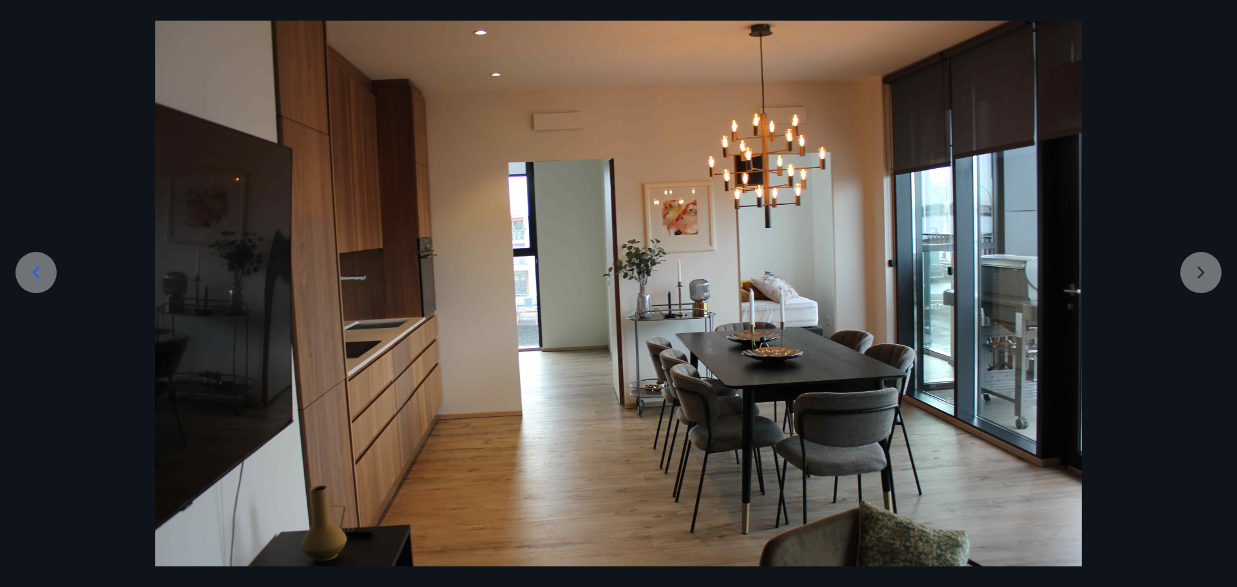
scroll to position [124, 0]
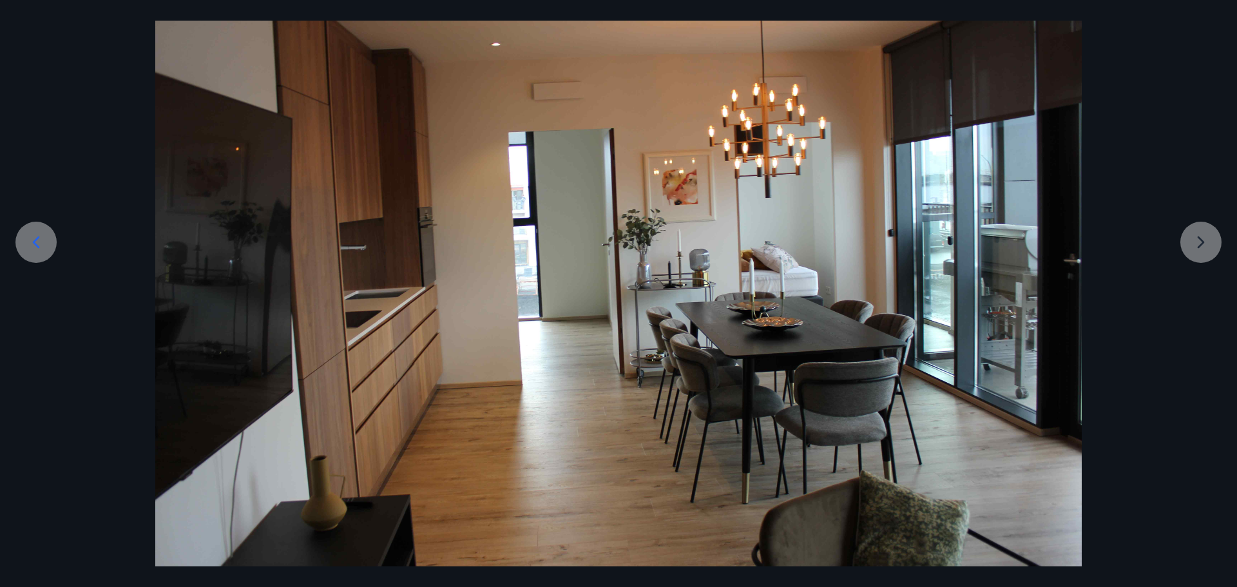
click at [1213, 261] on div at bounding box center [618, 257] width 1237 height 618
click at [1196, 246] on div at bounding box center [618, 257] width 1237 height 618
click at [1196, 245] on div at bounding box center [618, 257] width 1237 height 618
click at [54, 246] on div at bounding box center [35, 242] width 41 height 41
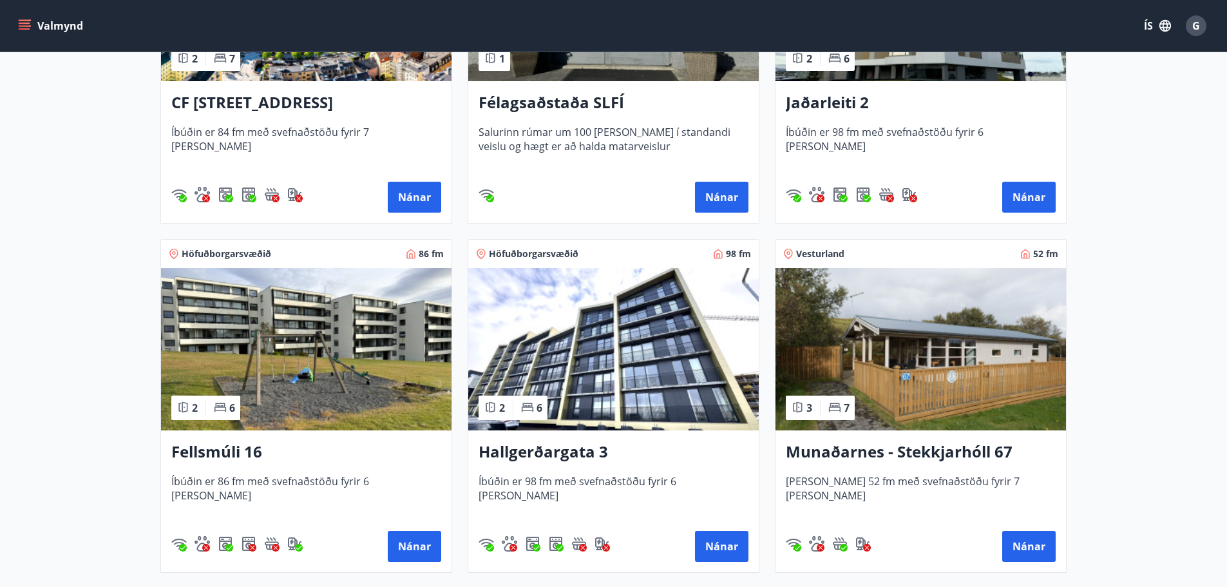
scroll to position [773, 0]
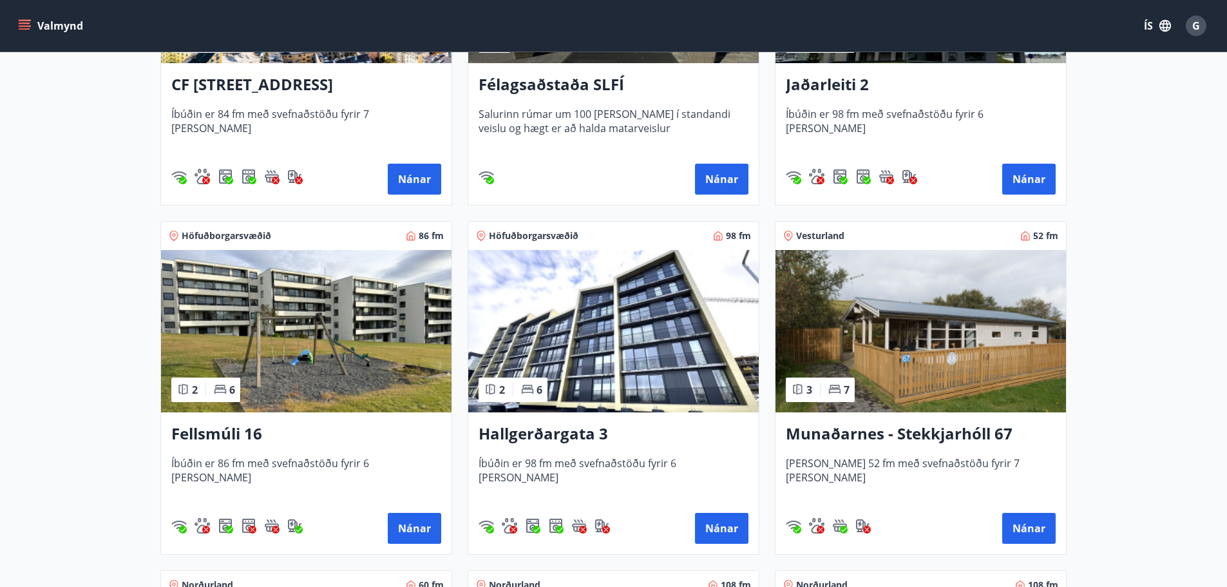
click at [625, 367] on img at bounding box center [613, 331] width 291 height 162
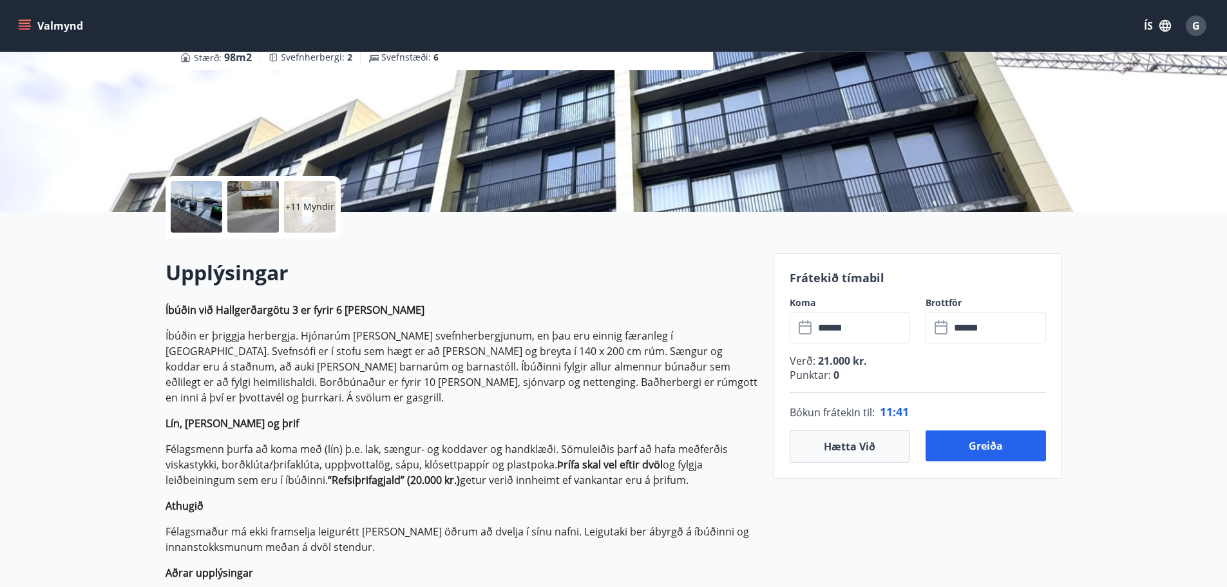
scroll to position [193, 0]
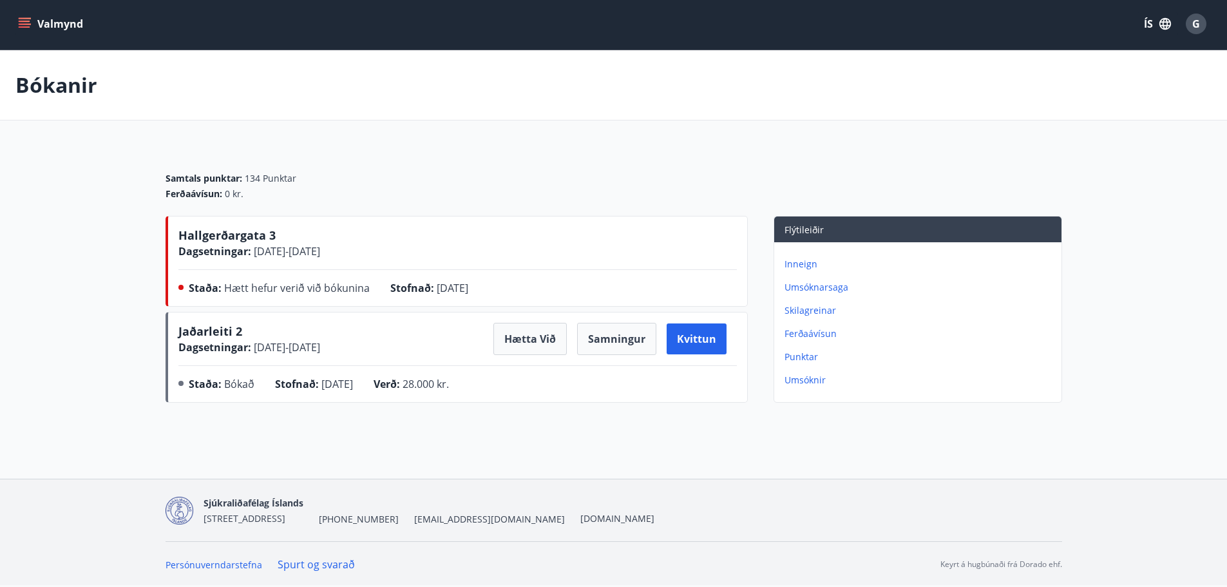
scroll to position [2, 0]
